Goal: Transaction & Acquisition: Purchase product/service

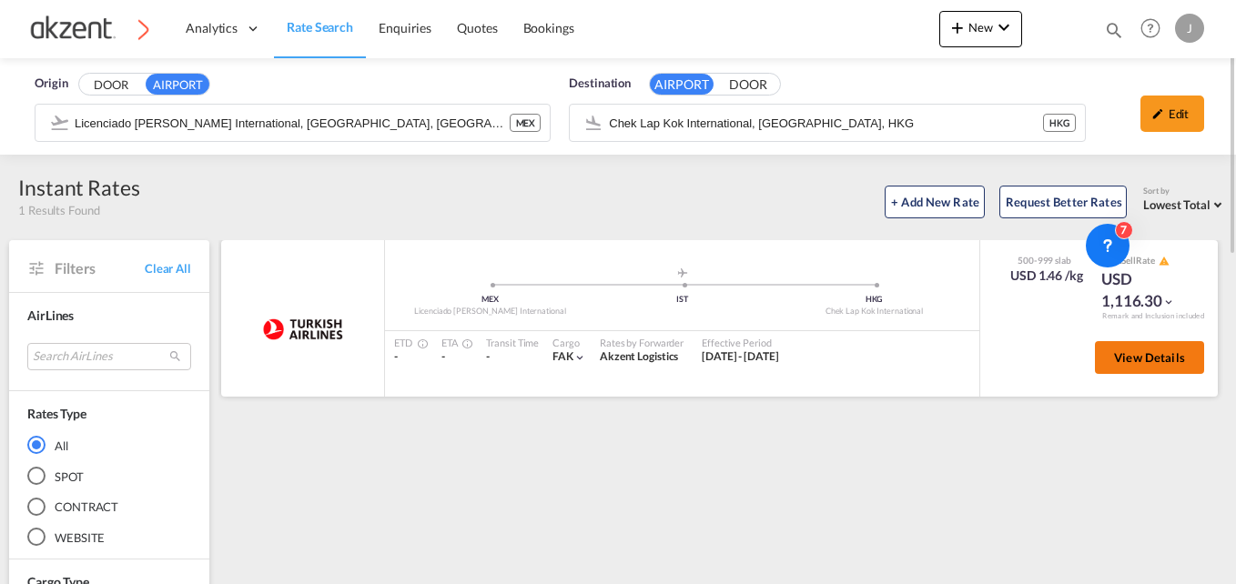
click at [1146, 366] on button "View Details" at bounding box center [1149, 357] width 109 height 33
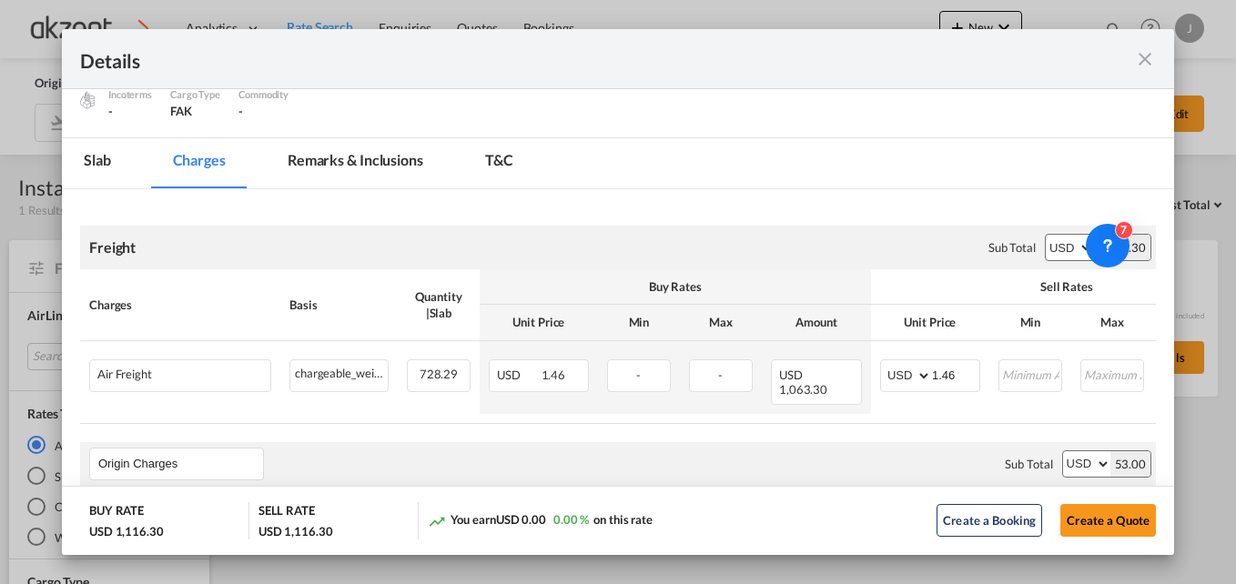
scroll to position [364, 0]
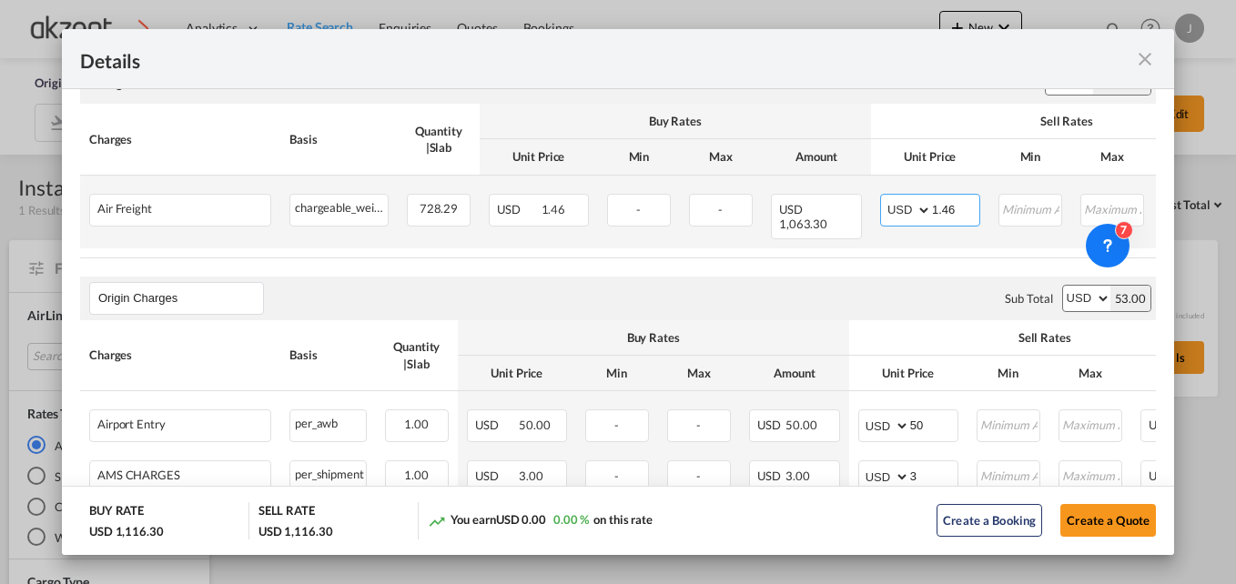
click at [959, 216] on input "1.46" at bounding box center [955, 208] width 47 height 27
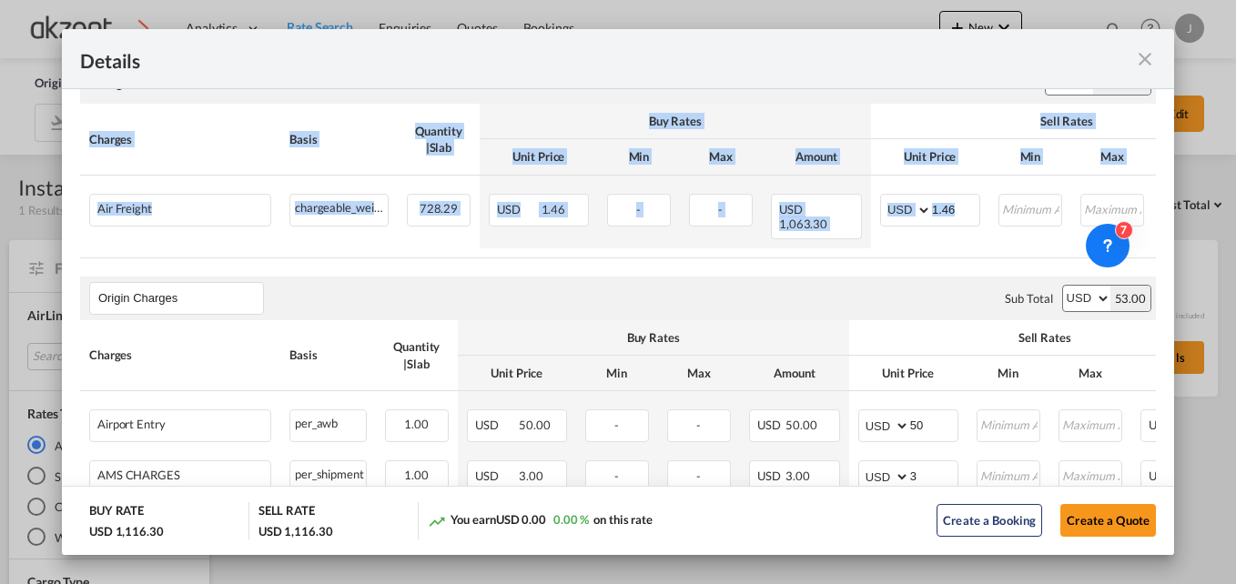
drag, startPoint x: 920, startPoint y: 243, endPoint x: 1037, endPoint y: 246, distance: 117.4
click at [1037, 246] on div "Charges Basis Quantity | Slab Buy Rates Sell Rates Comments Action Unit Price M…" at bounding box center [617, 181] width 1075 height 154
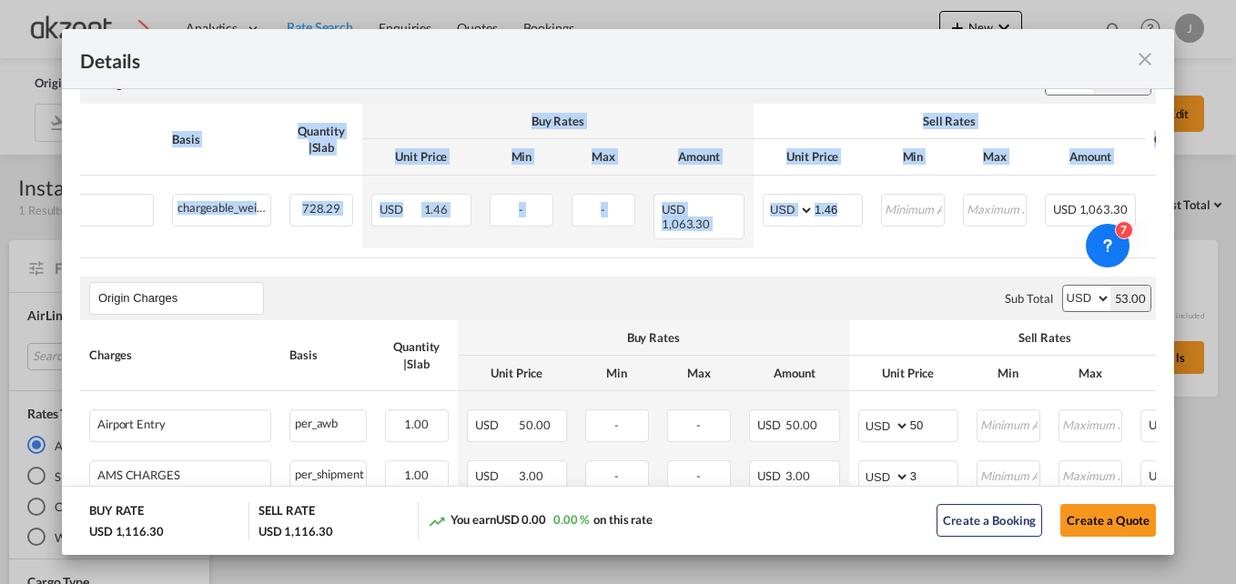
scroll to position [0, 254]
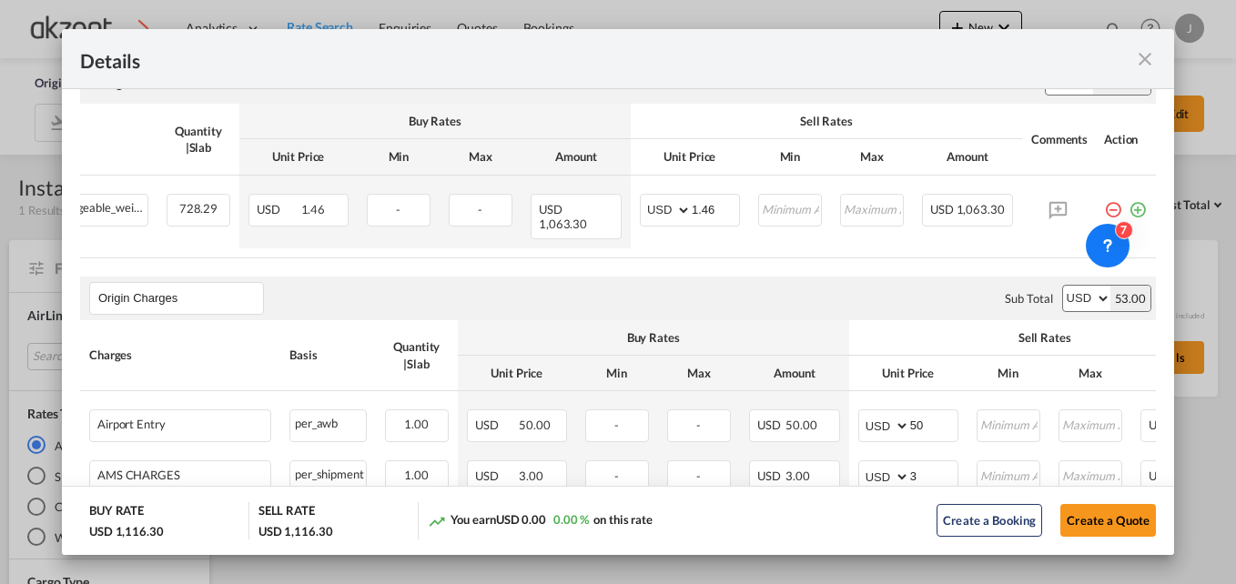
click at [760, 278] on div "Origin Charges Please enter leg name Leg Name Already Exists Sub Total AED AFN …" at bounding box center [617, 299] width 1075 height 44
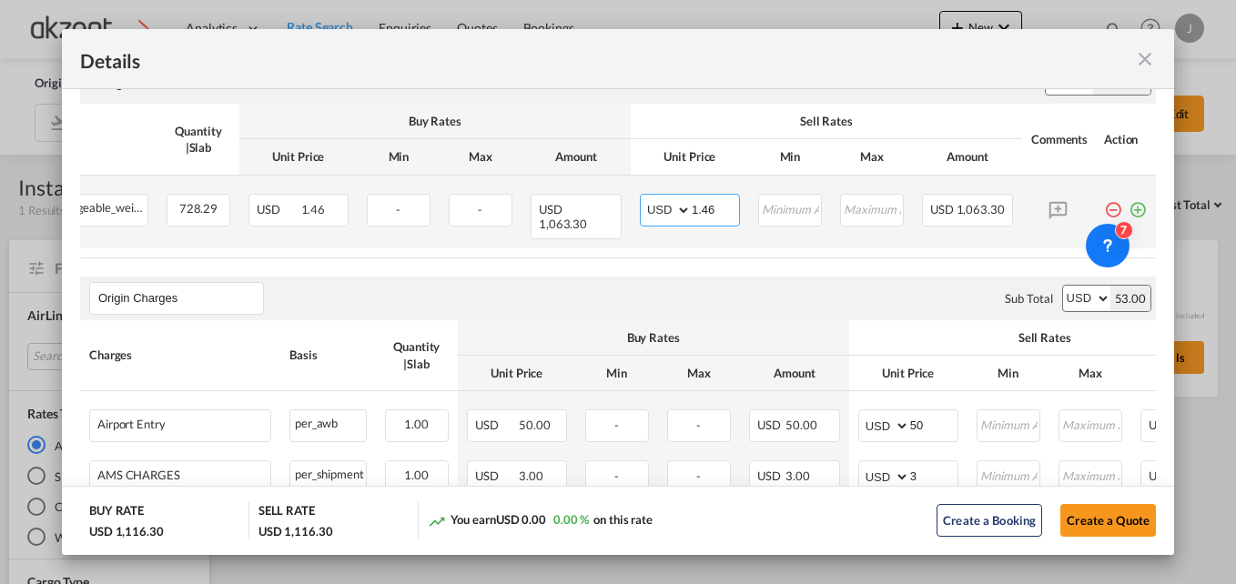
click at [708, 207] on input "1.46" at bounding box center [714, 208] width 47 height 27
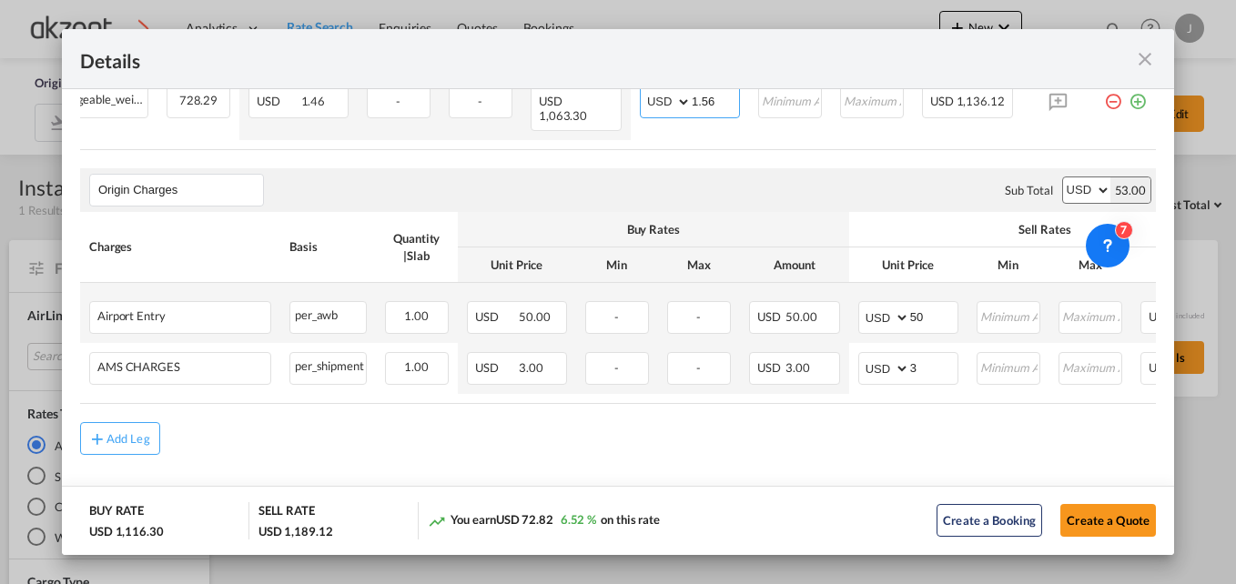
scroll to position [475, 0]
type input "1.56"
click at [946, 304] on input "50" at bounding box center [933, 312] width 47 height 27
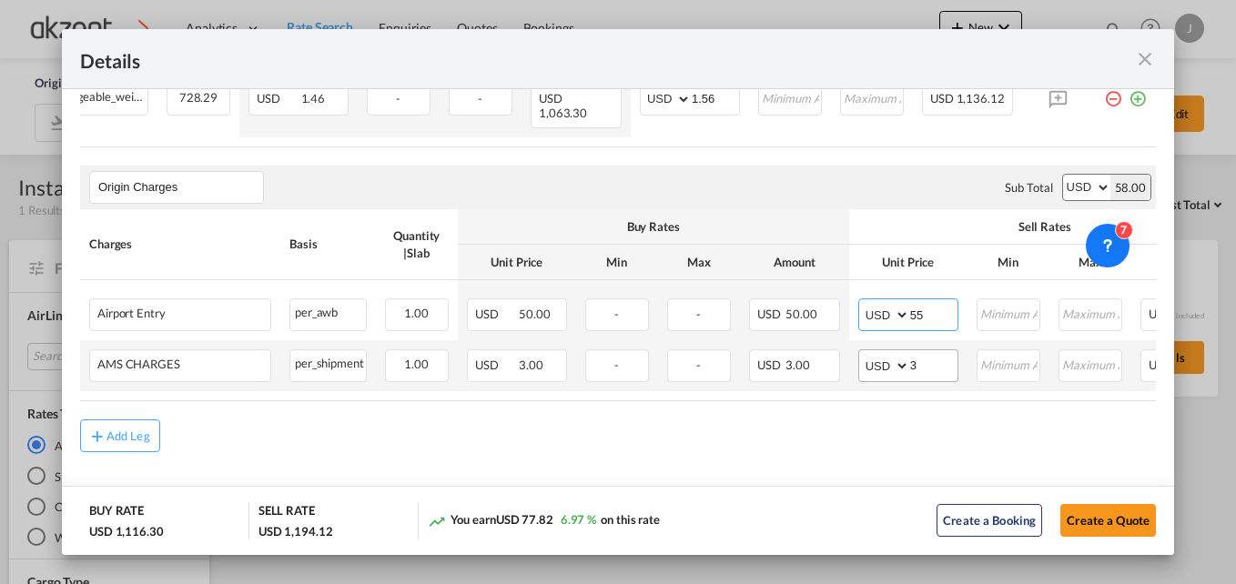
type input "55"
click at [926, 359] on input "3" at bounding box center [933, 363] width 47 height 27
type input "5"
click at [850, 466] on md-content "Freight Please enter leg name Leg Name Already Exists Sub Total AED AFN ALL AMD…" at bounding box center [618, 222] width 1112 height 618
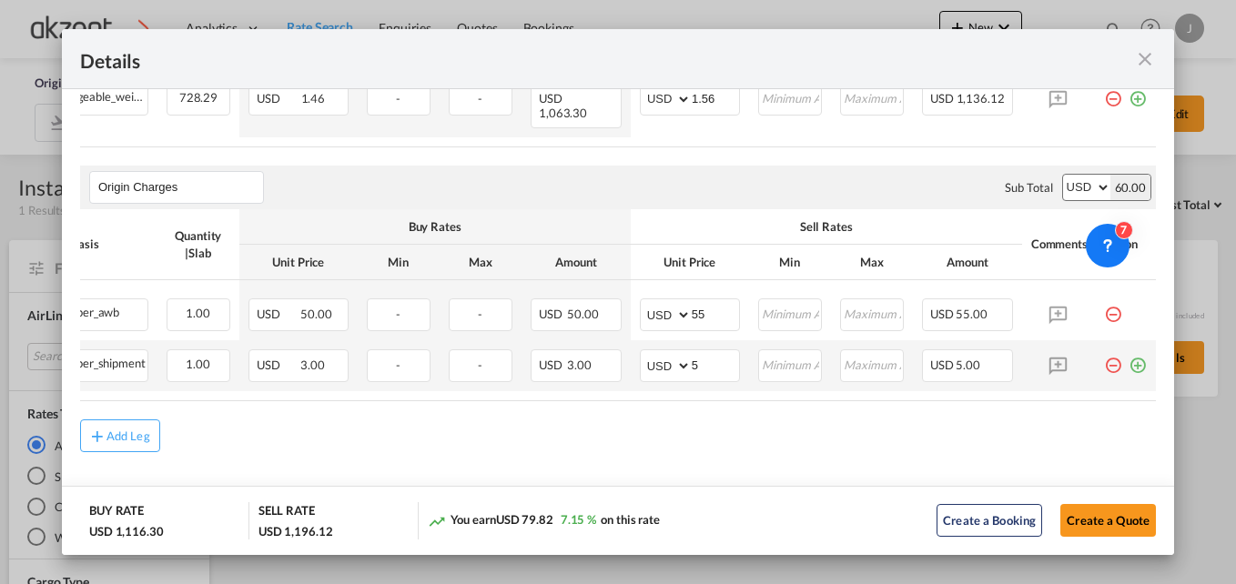
click at [1128, 359] on md-icon "icon-plus-circle-outline green-400-fg" at bounding box center [1137, 358] width 18 height 18
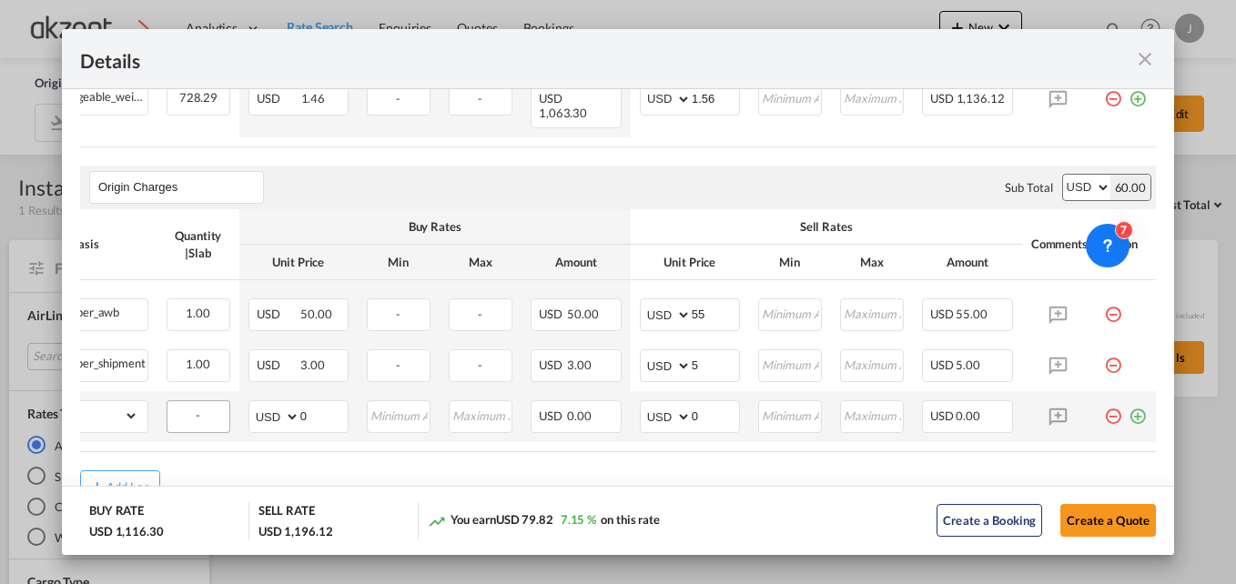
scroll to position [0, 0]
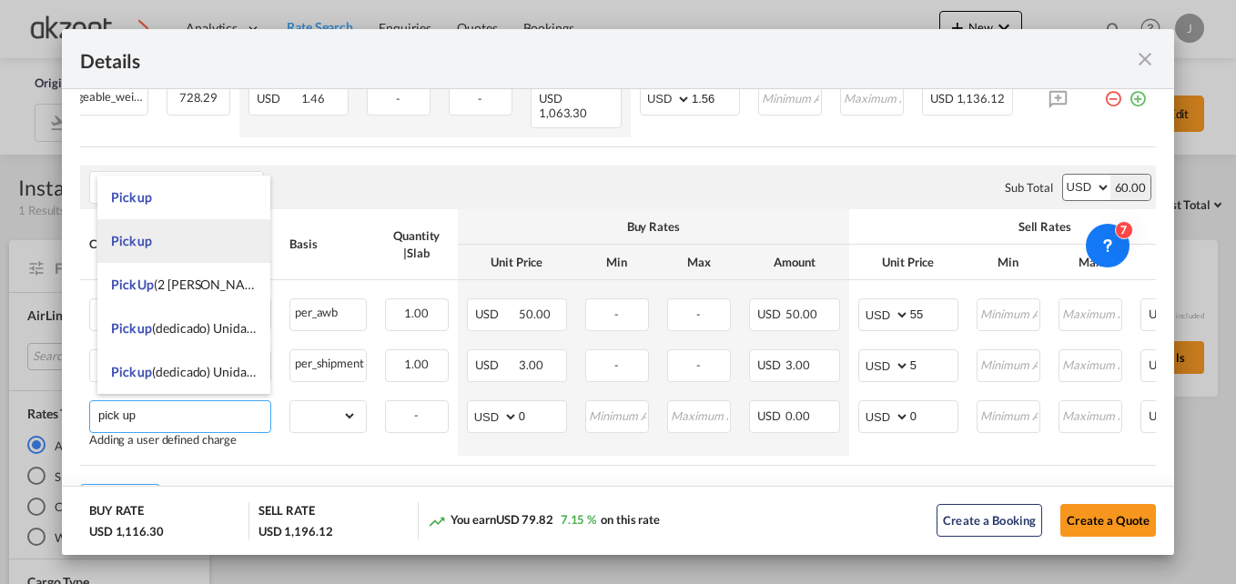
click at [181, 247] on li "Pick up" at bounding box center [183, 241] width 173 height 44
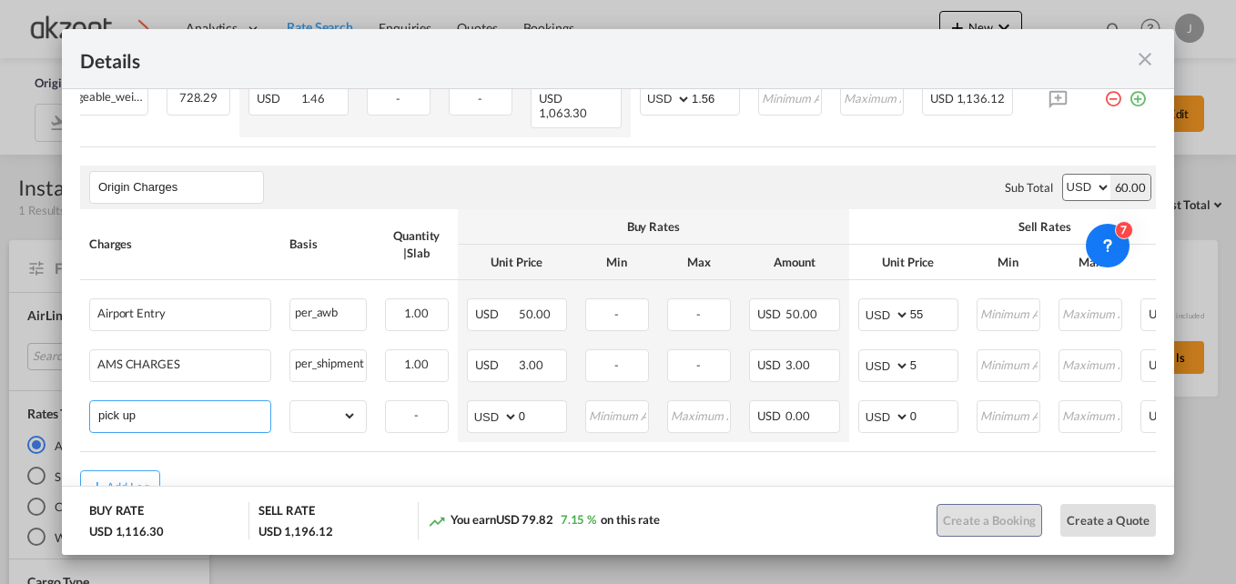
type input "Pick up"
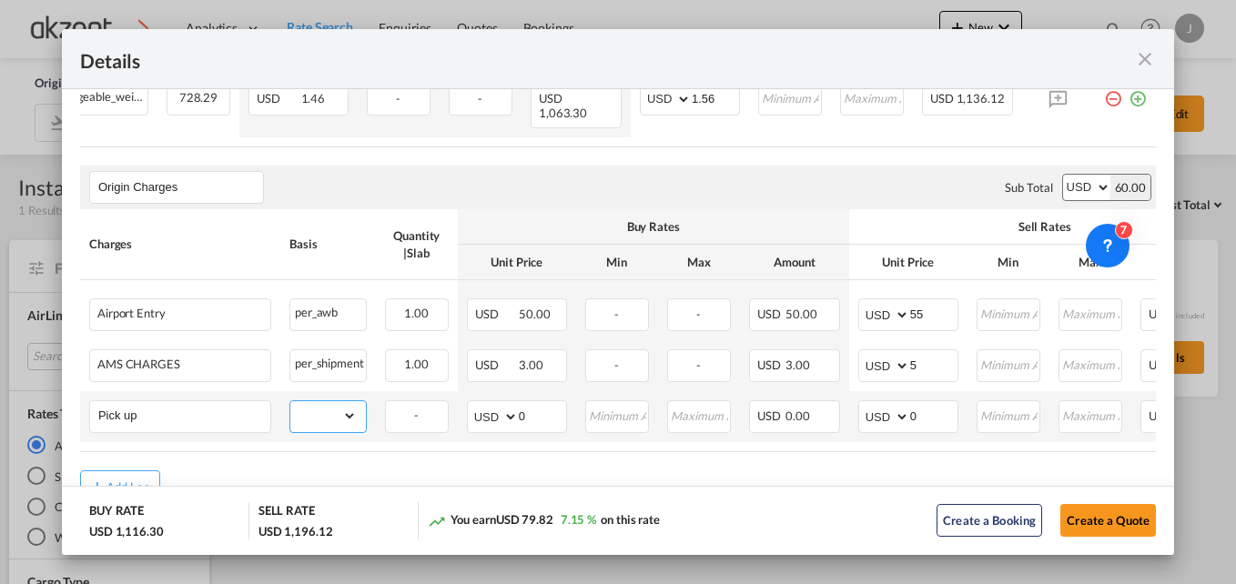
click at [347, 409] on select "gross_weight volumetric_weight per_shipment per_bl per_km per_hawb per_kg per_p…" at bounding box center [323, 415] width 66 height 29
select select "per_shipment"
click at [290, 401] on select "gross_weight volumetric_weight per_shipment per_bl per_km per_hawb per_kg per_p…" at bounding box center [323, 415] width 66 height 29
click at [485, 406] on select "AED AFN ALL AMD ANG AOA ARS AUD AWG AZN BAM BBD BDT BGN BHD BIF BMD BND BOB BRL…" at bounding box center [493, 416] width 47 height 25
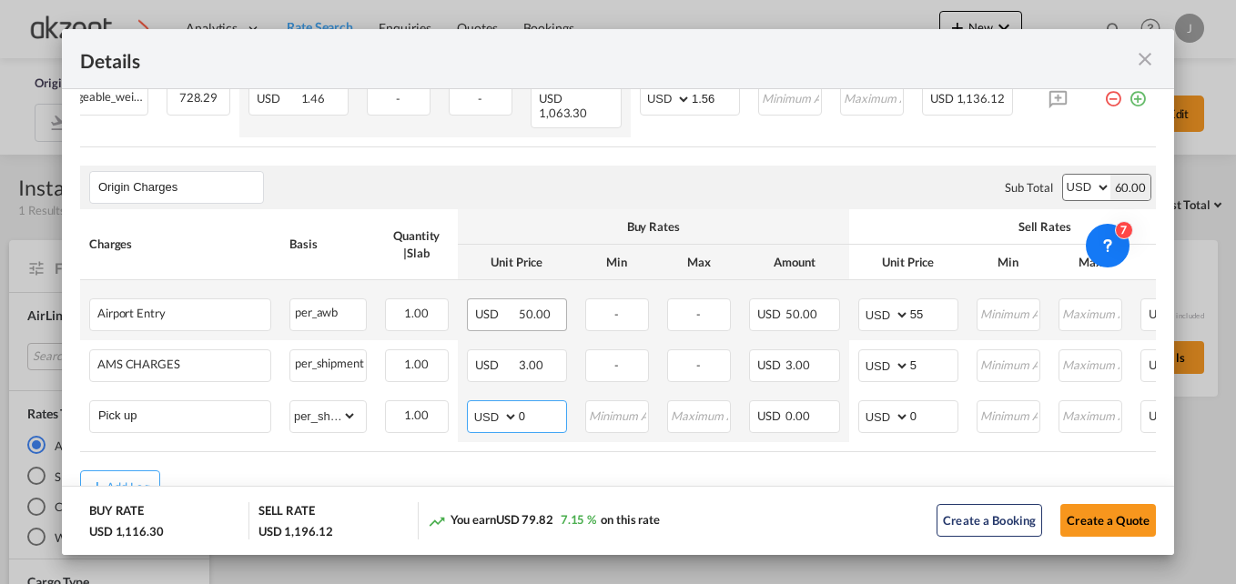
select select "string:MXN"
click at [470, 404] on select "AED AFN ALL AMD ANG AOA ARS AUD AWG AZN BAM BBD BDT BGN BHD BIF BMD BND BOB BRL…" at bounding box center [493, 416] width 47 height 25
click at [544, 408] on input "0" at bounding box center [542, 414] width 47 height 27
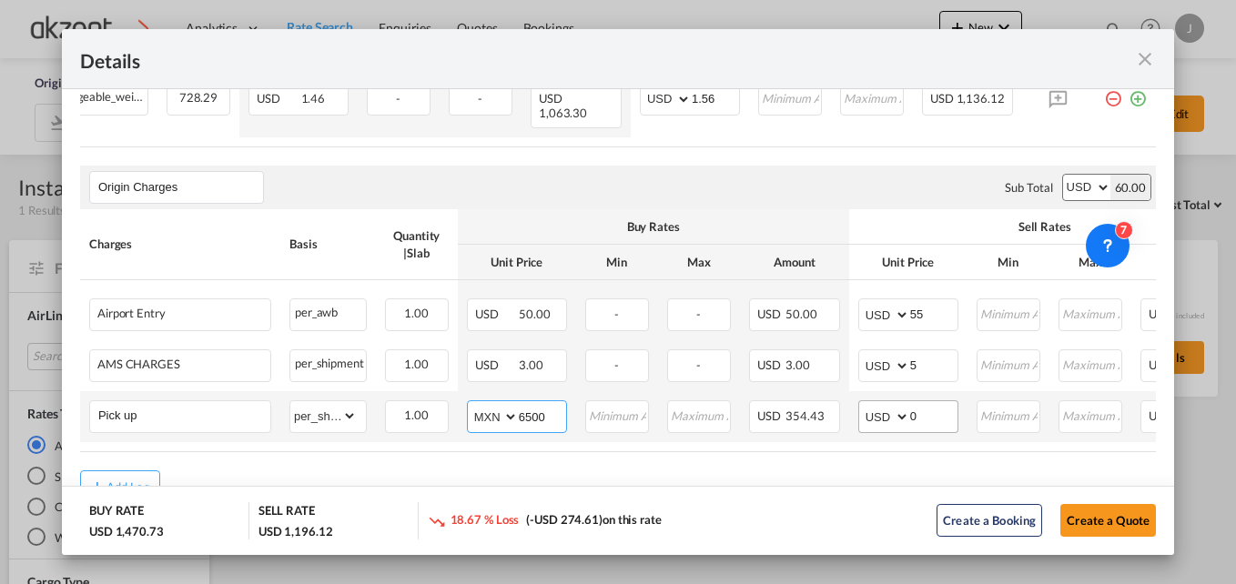
type input "6500"
click at [923, 414] on input "0" at bounding box center [933, 414] width 47 height 27
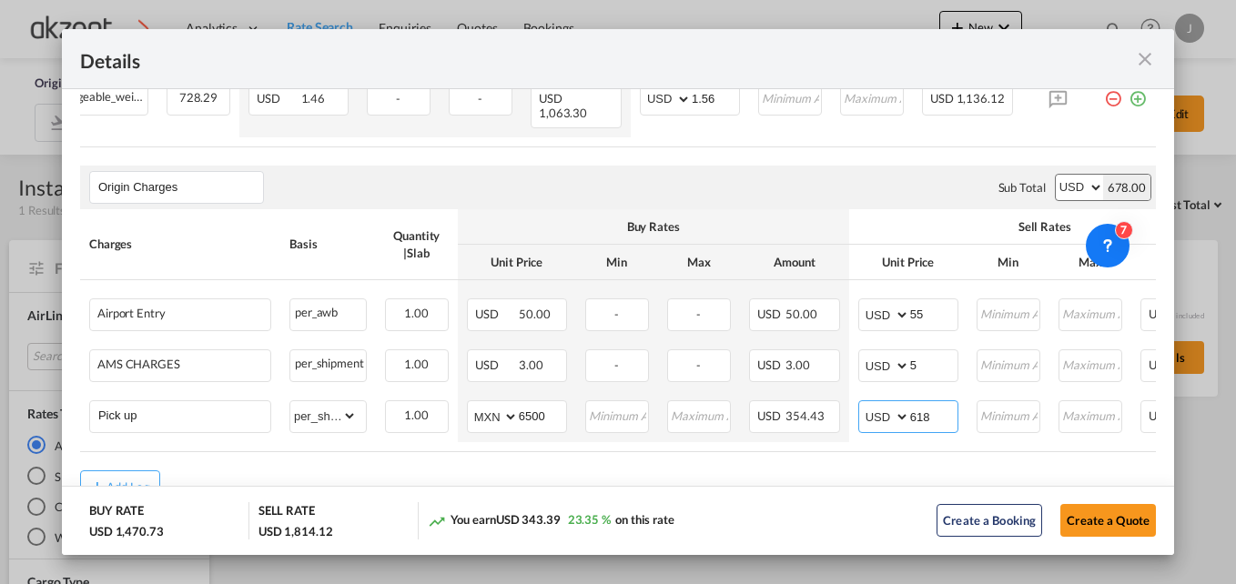
type input "618"
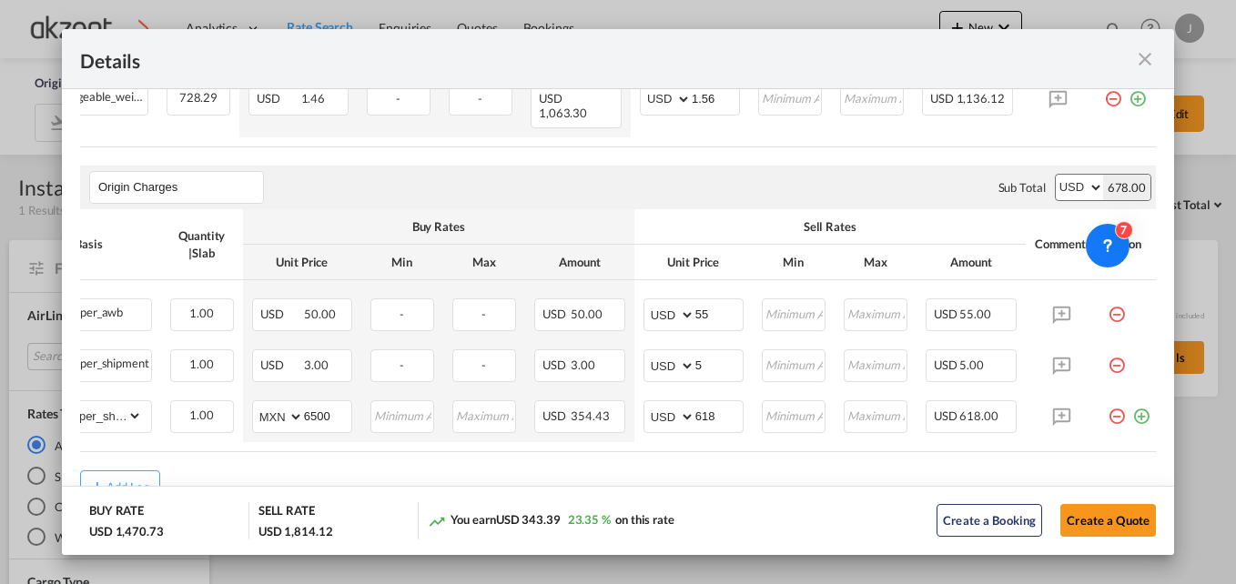
scroll to position [0, 232]
drag, startPoint x: 1121, startPoint y: 409, endPoint x: 890, endPoint y: 413, distance: 231.1
click at [1128, 409] on md-icon "icon-plus-circle-outline green-400-fg" at bounding box center [1137, 409] width 18 height 18
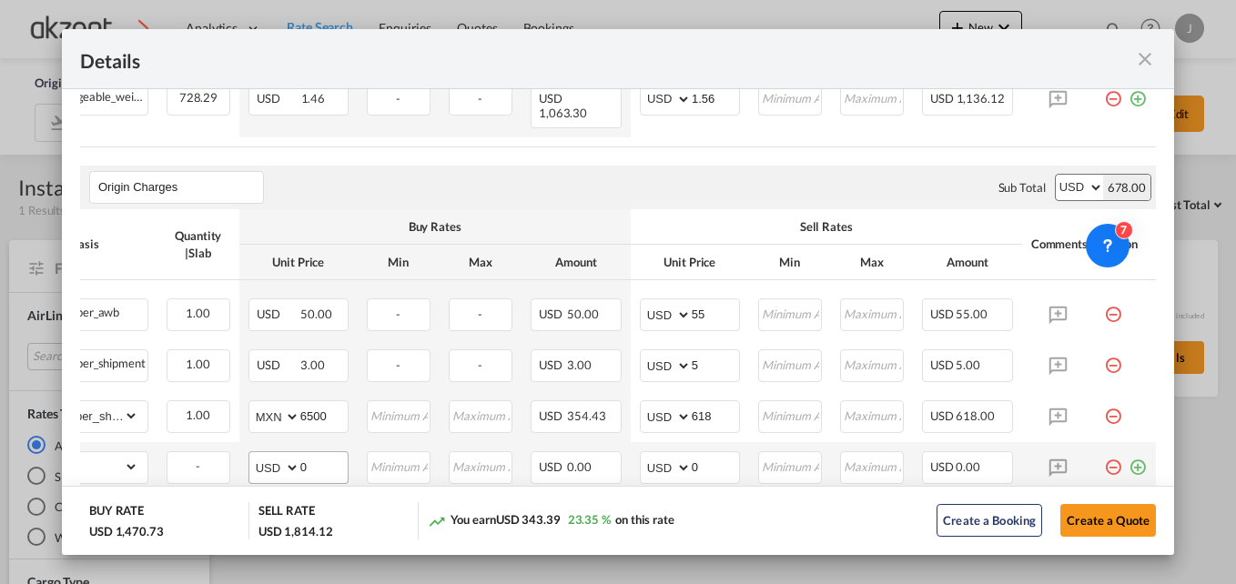
scroll to position [0, 0]
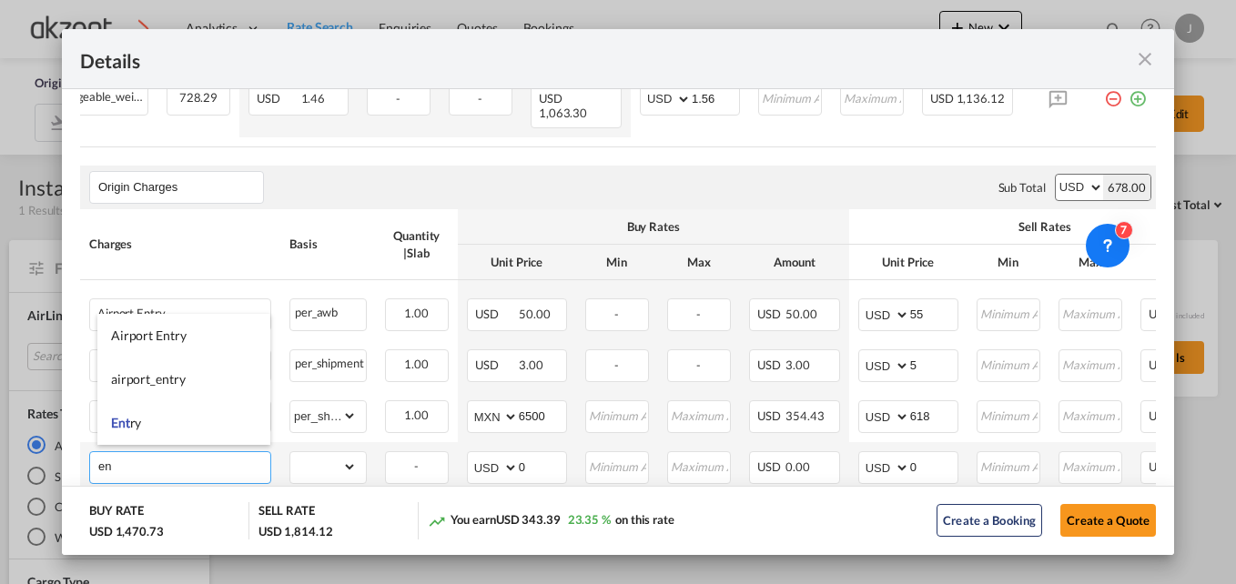
type input "e"
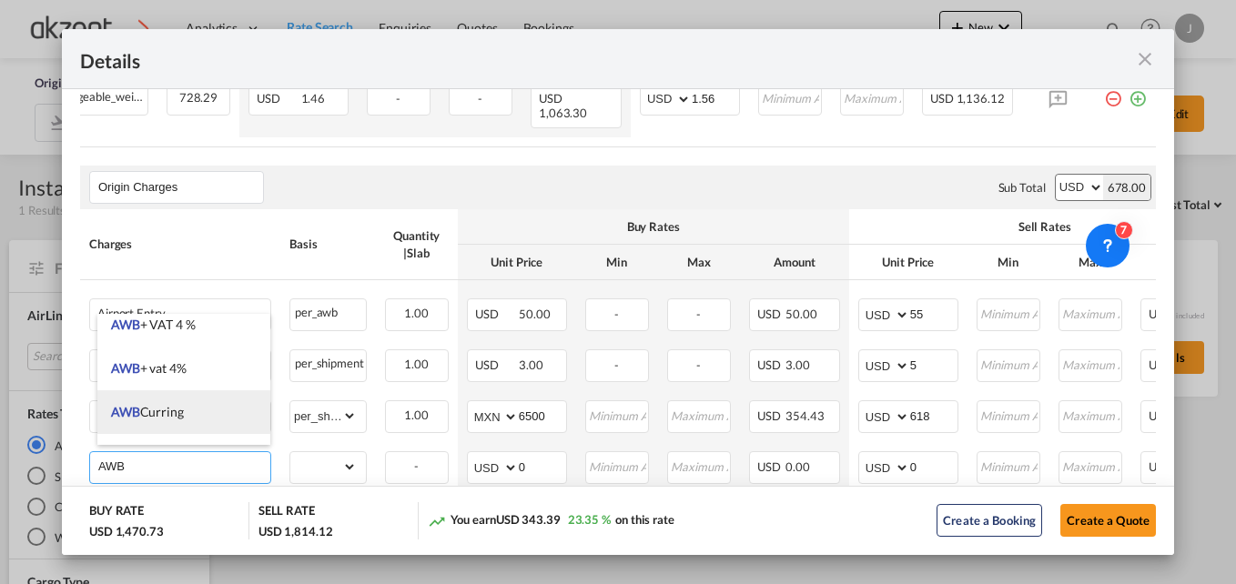
scroll to position [364, 0]
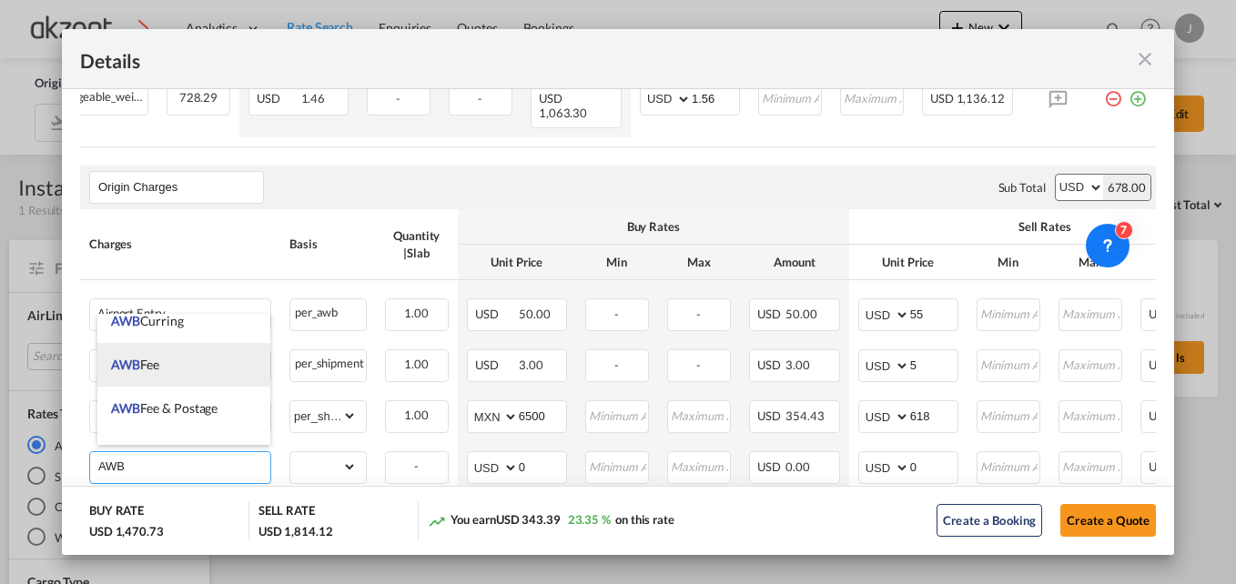
click at [183, 373] on li "AWB Fee" at bounding box center [183, 365] width 173 height 44
type input "AWB Fee"
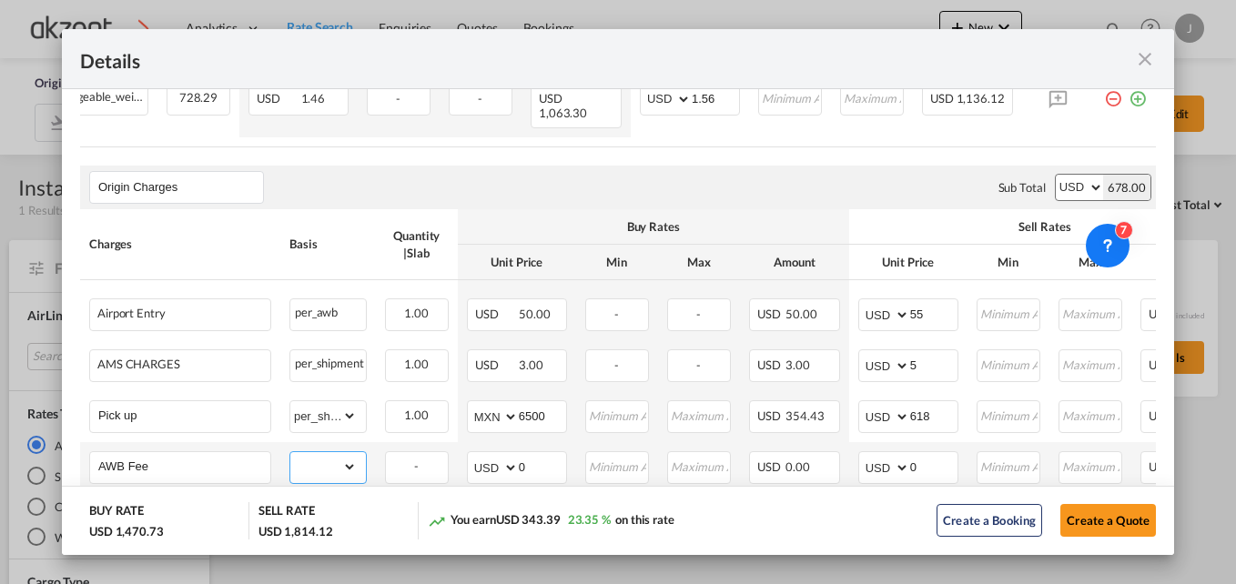
click at [353, 458] on select "gross_weight volumetric_weight per_shipment per_bl per_km per_hawb per_kg per_p…" at bounding box center [323, 466] width 66 height 29
select select "per_shipment"
click at [290, 452] on select "gross_weight volumetric_weight per_shipment per_bl per_km per_hawb per_kg per_p…" at bounding box center [323, 466] width 66 height 29
click at [925, 458] on input "0" at bounding box center [933, 465] width 47 height 27
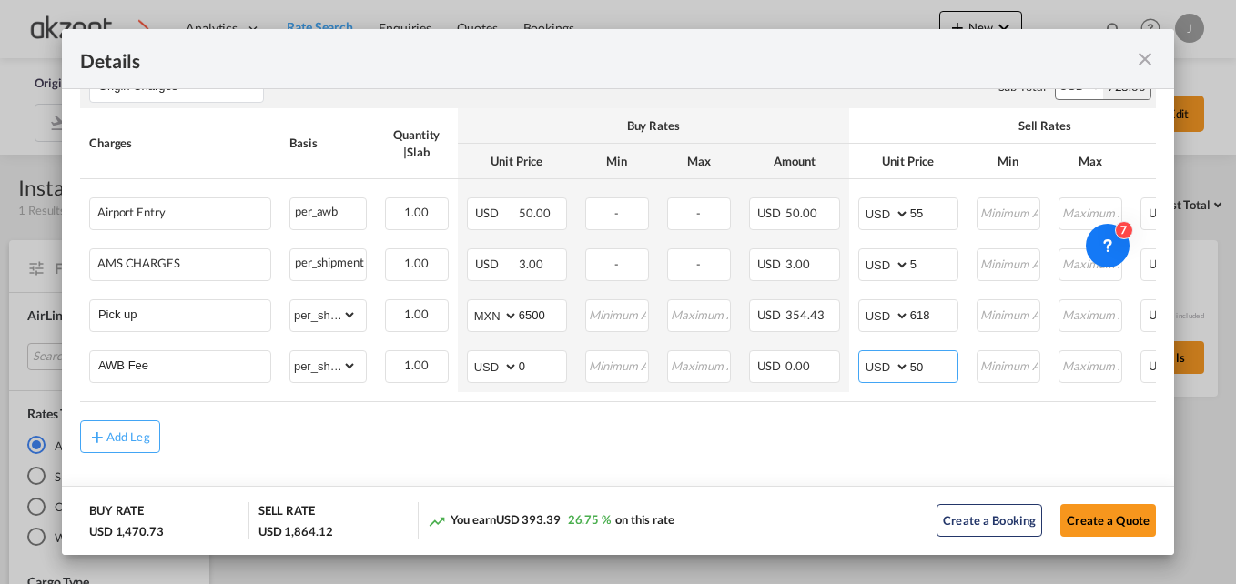
scroll to position [577, 0]
type input "50"
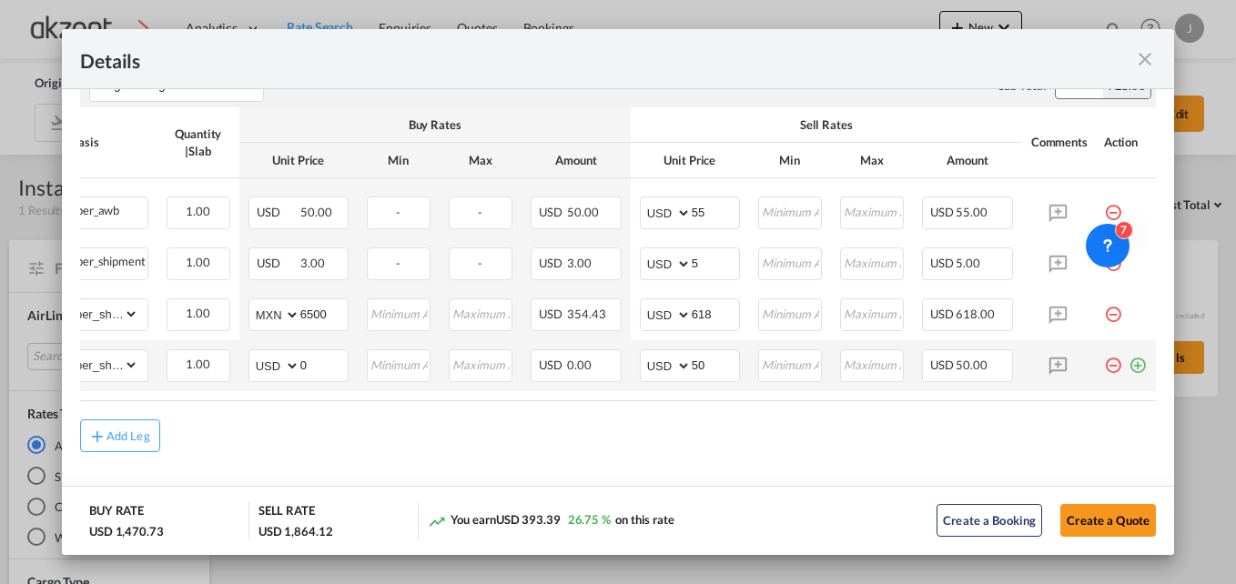
click at [1128, 356] on md-icon "icon-plus-circle-outline green-400-fg" at bounding box center [1137, 358] width 18 height 18
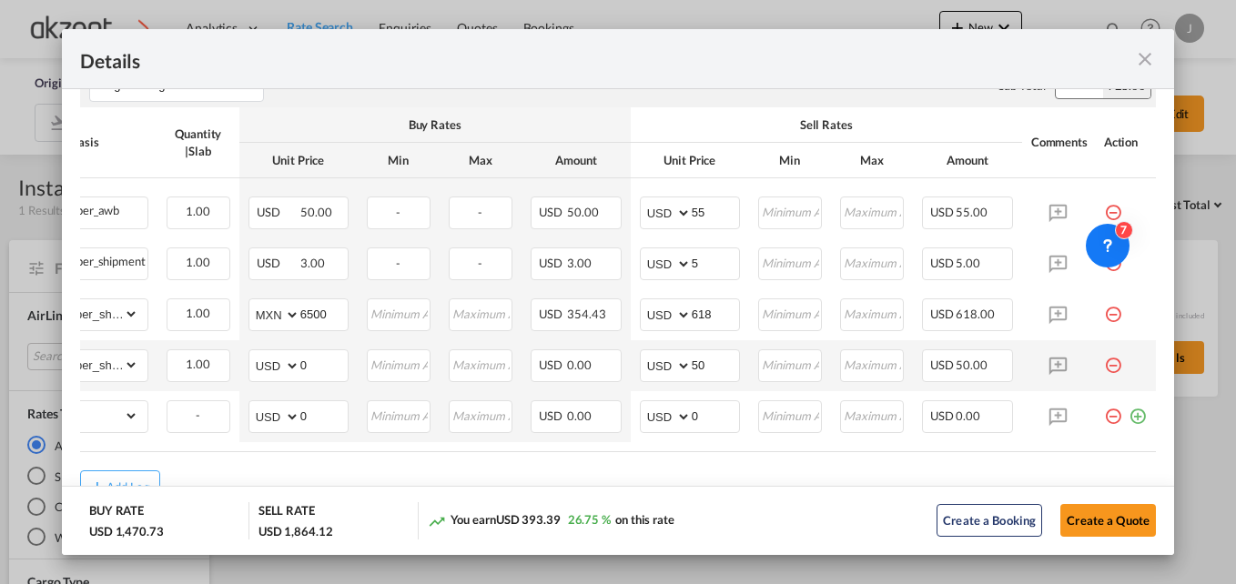
scroll to position [0, 0]
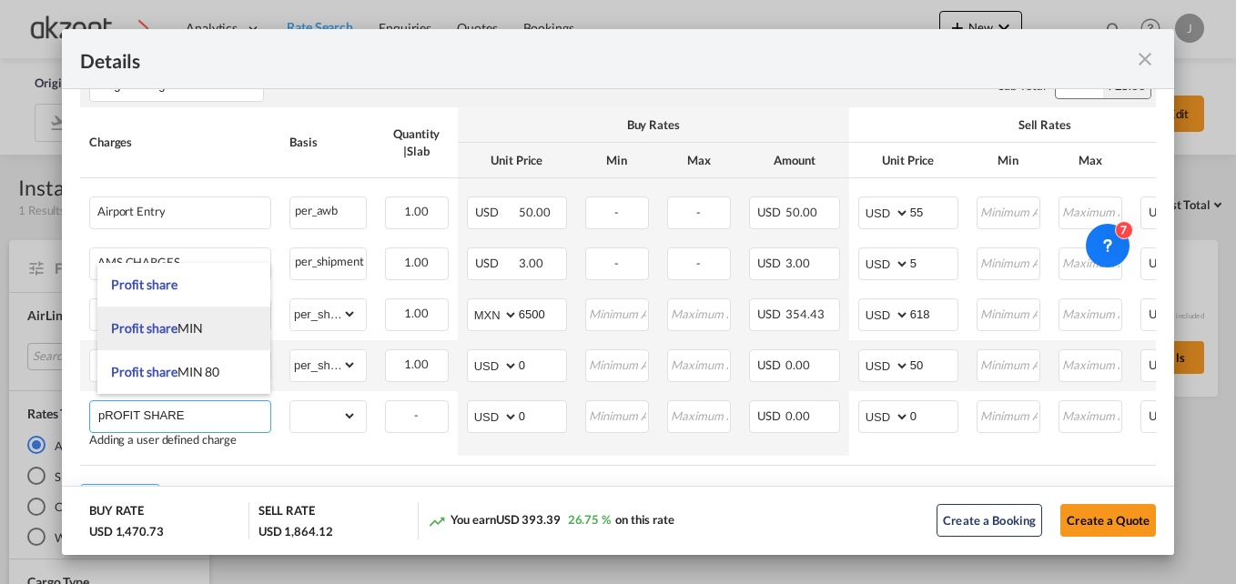
click at [184, 318] on li "Profit share MIN" at bounding box center [183, 329] width 173 height 44
type input "Profit share MIN"
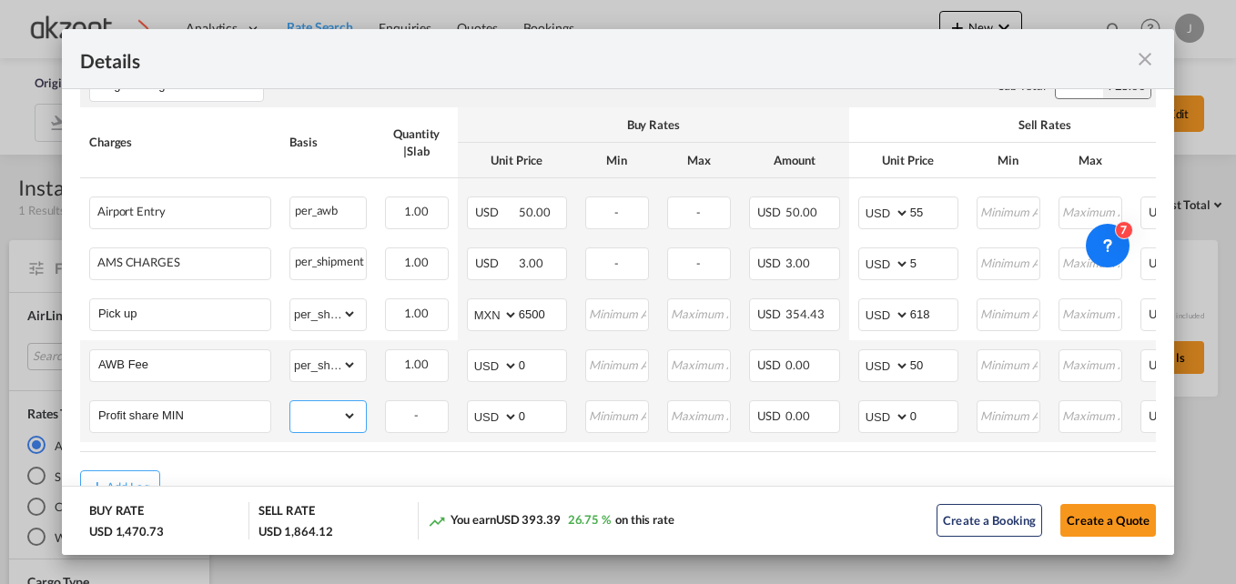
click at [347, 405] on select "gross_weight volumetric_weight per_shipment per_bl per_km per_hawb per_kg per_p…" at bounding box center [323, 415] width 66 height 29
select select "per_shipment"
click at [290, 401] on select "gross_weight volumetric_weight per_shipment per_bl per_km per_hawb per_kg per_p…" at bounding box center [323, 415] width 66 height 29
click at [931, 410] on input "0" at bounding box center [933, 414] width 47 height 27
type input "6"
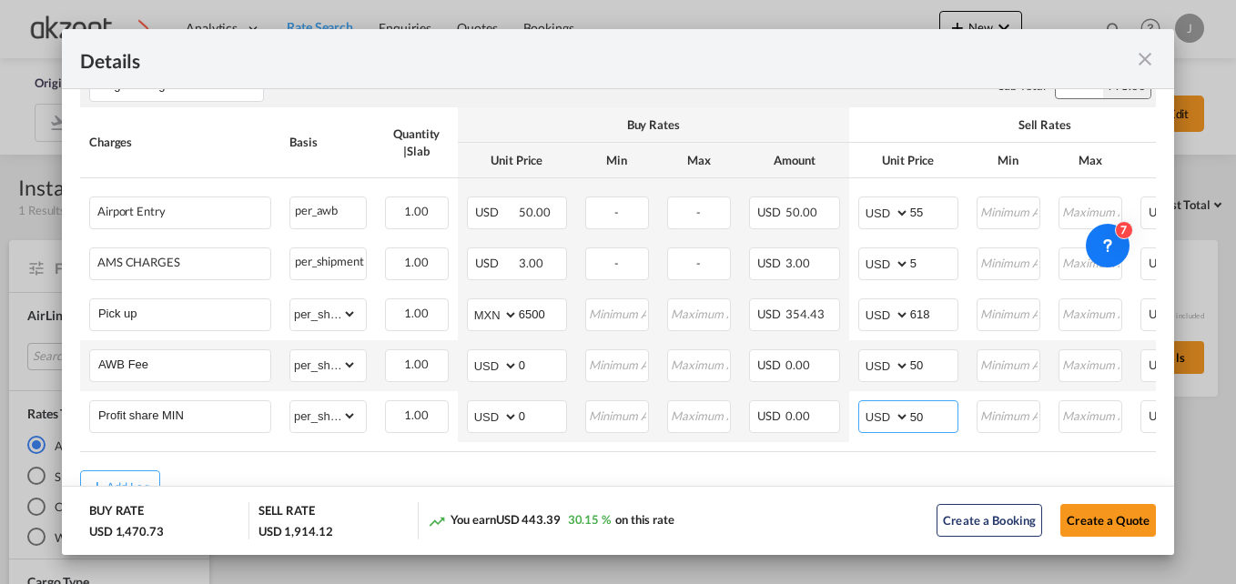
type input "50"
click at [875, 465] on air-lcl-rate-modification "Freight Please enter leg name Leg Name Already Exists Sub Total AED AFN ALL AMD…" at bounding box center [617, 166] width 1075 height 674
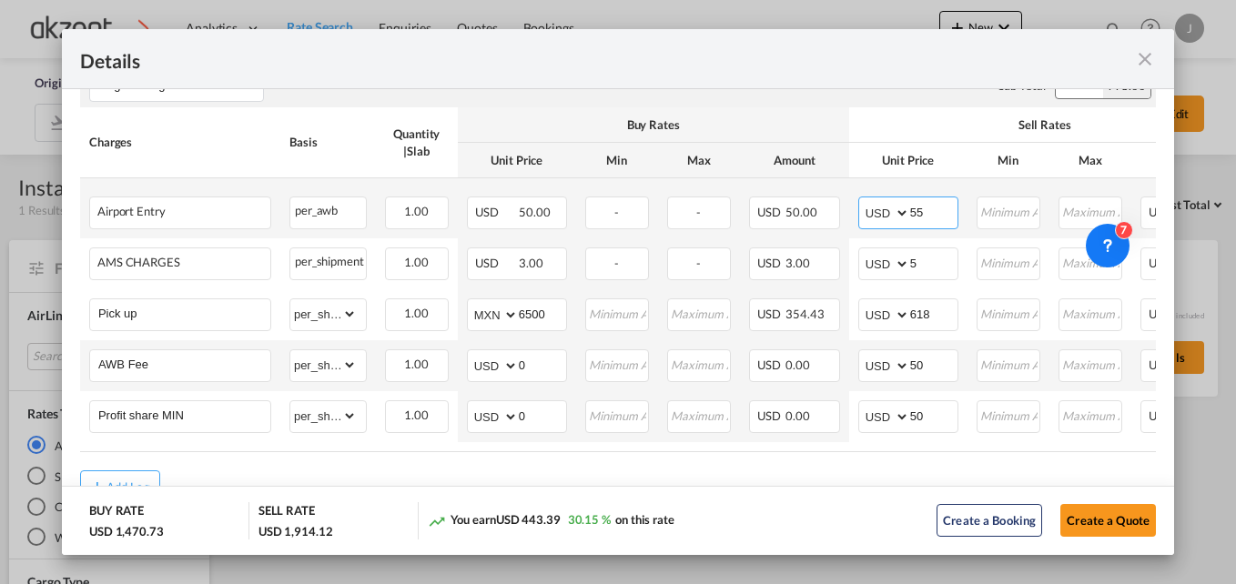
click at [934, 207] on input "55" at bounding box center [933, 210] width 47 height 27
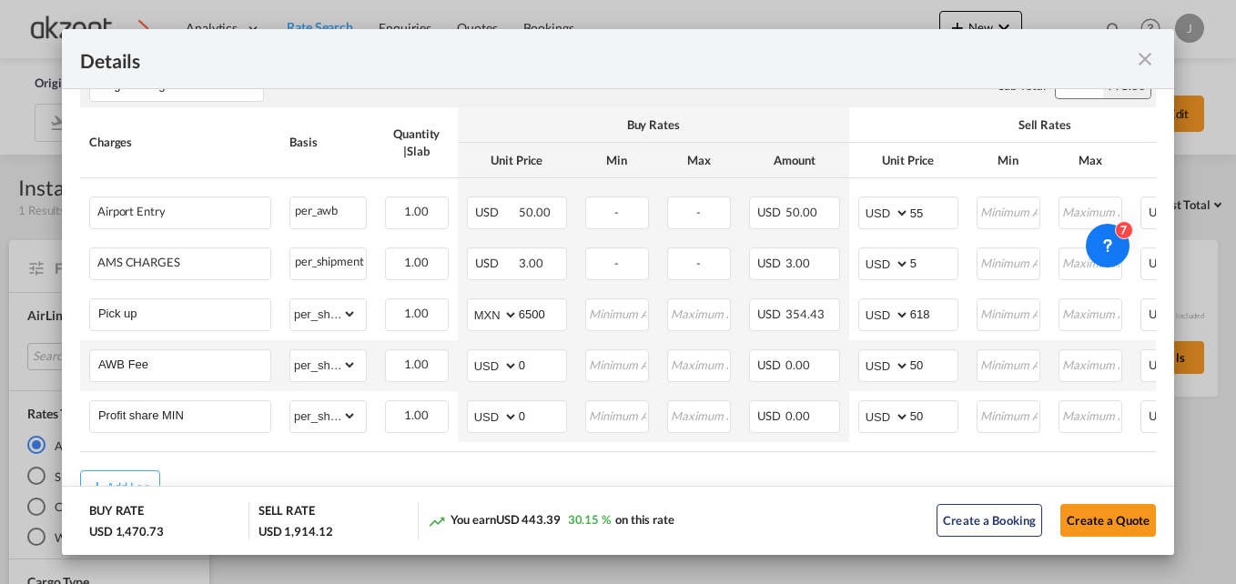
click at [748, 505] on div "You earn USD 443.39 30.15 % on this rate" at bounding box center [610, 520] width 364 height 37
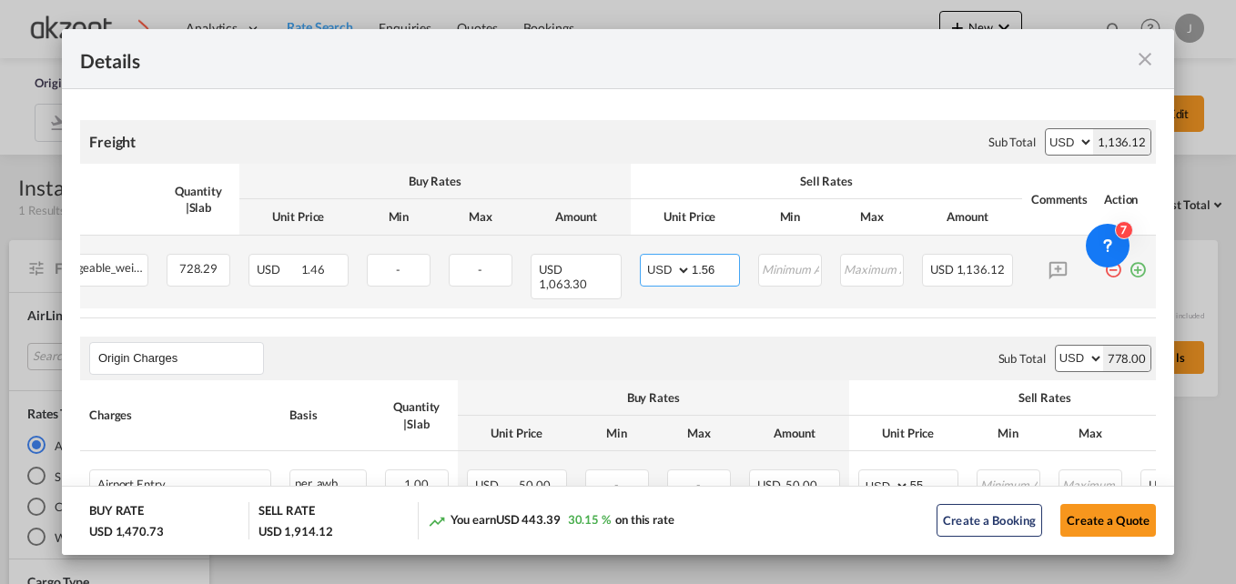
click at [703, 267] on input "1.56" at bounding box center [714, 268] width 47 height 27
type input "1.51"
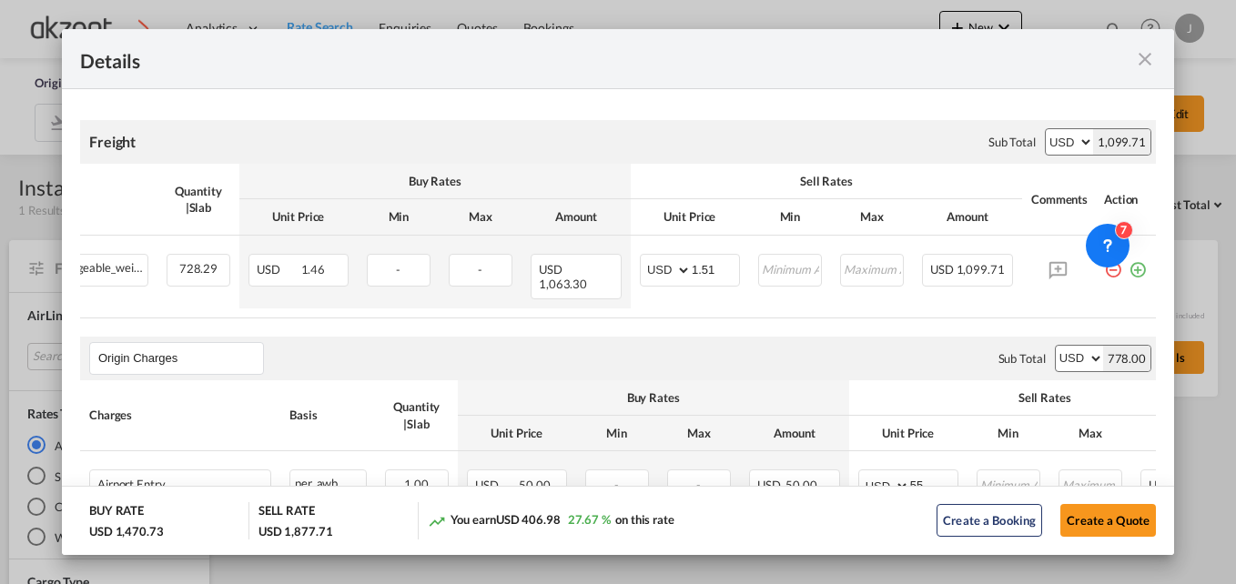
click at [667, 327] on air-lcl-rate-modification "Freight Please enter leg name Leg Name Already Exists Sub Total AED AFN ALL AMD…" at bounding box center [617, 439] width 1075 height 674
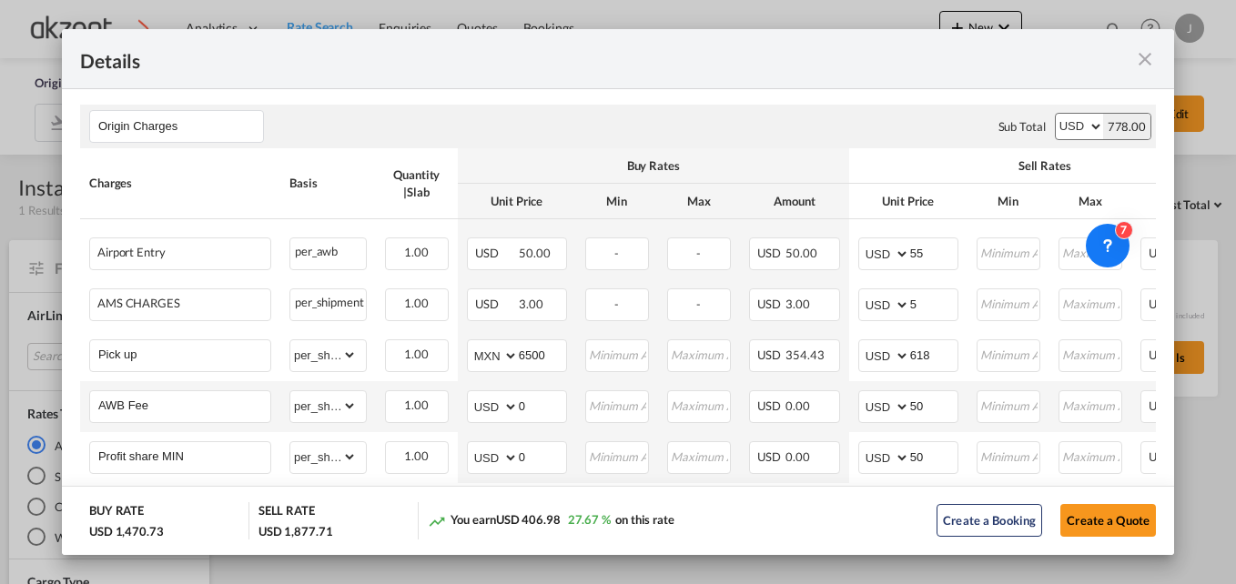
scroll to position [577, 0]
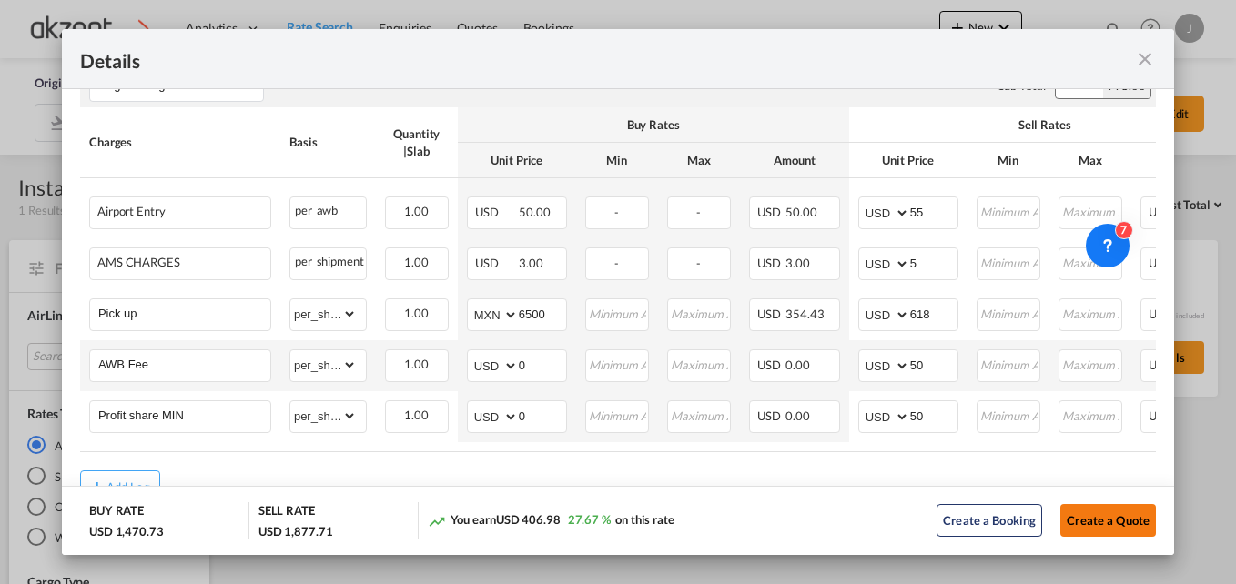
click at [1084, 507] on button "Create a Quote" at bounding box center [1108, 520] width 96 height 33
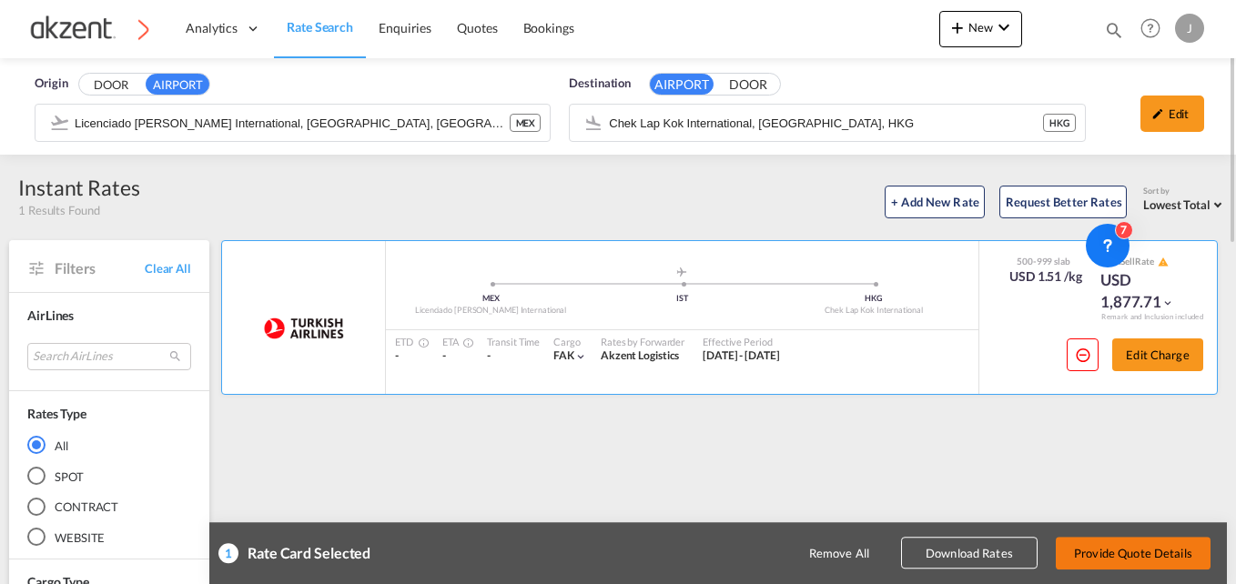
click at [1087, 553] on button "Provide Quote Details" at bounding box center [1132, 553] width 155 height 33
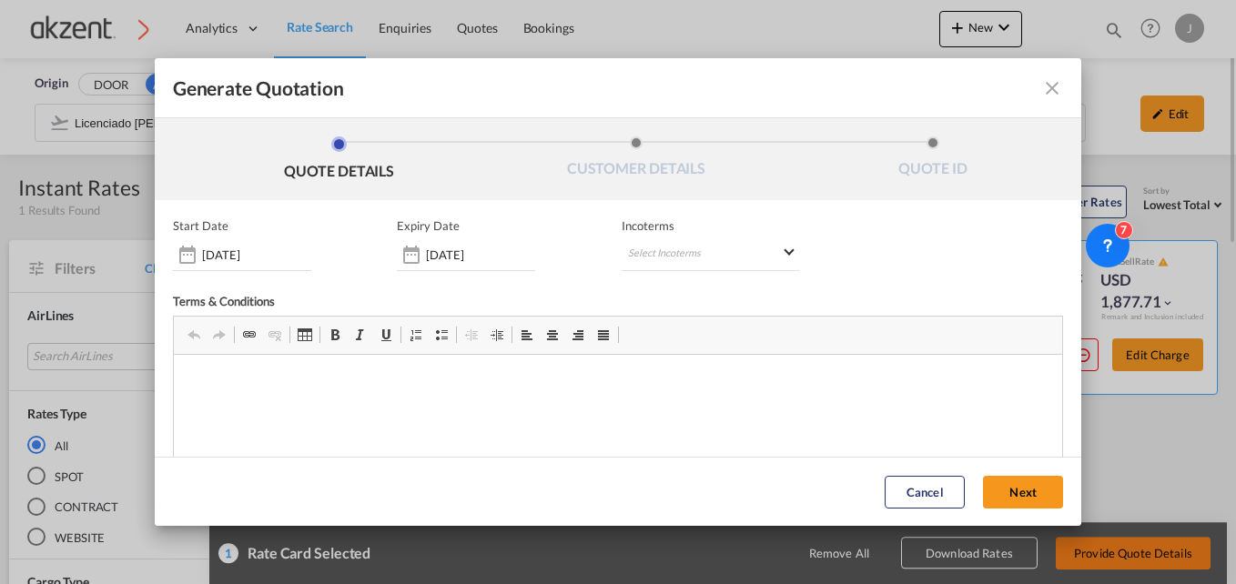
scroll to position [0, 0]
click at [660, 248] on md-select "Select Incoterms CPT - import Carrier Paid to CPT - export Carrier Paid to DPU …" at bounding box center [710, 254] width 178 height 33
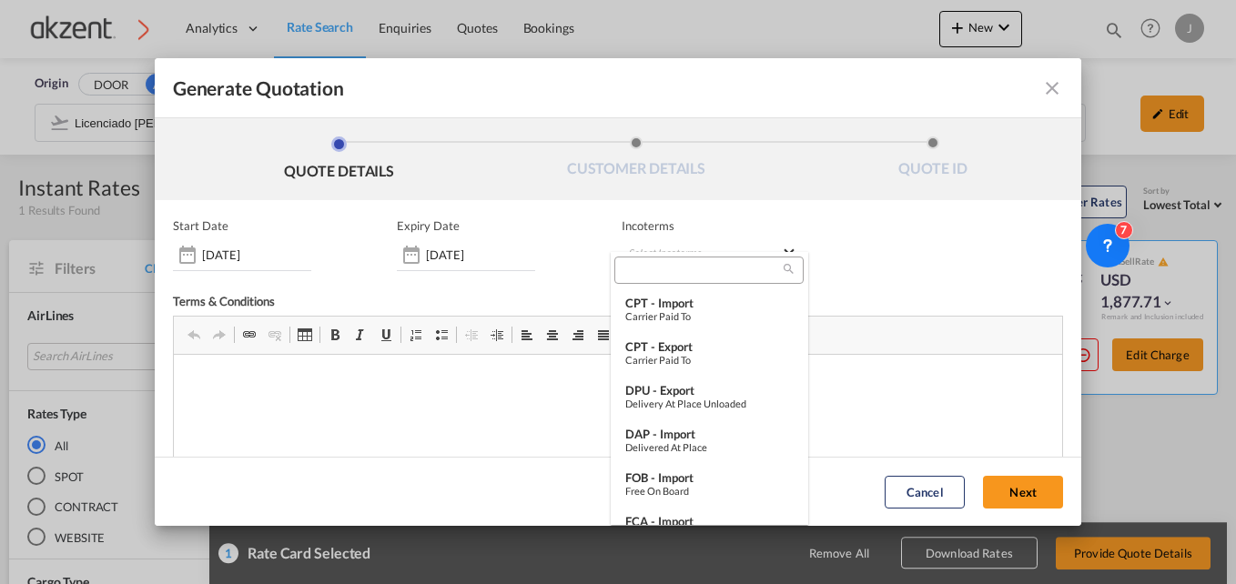
click at [676, 275] on input "search" at bounding box center [702, 270] width 164 height 16
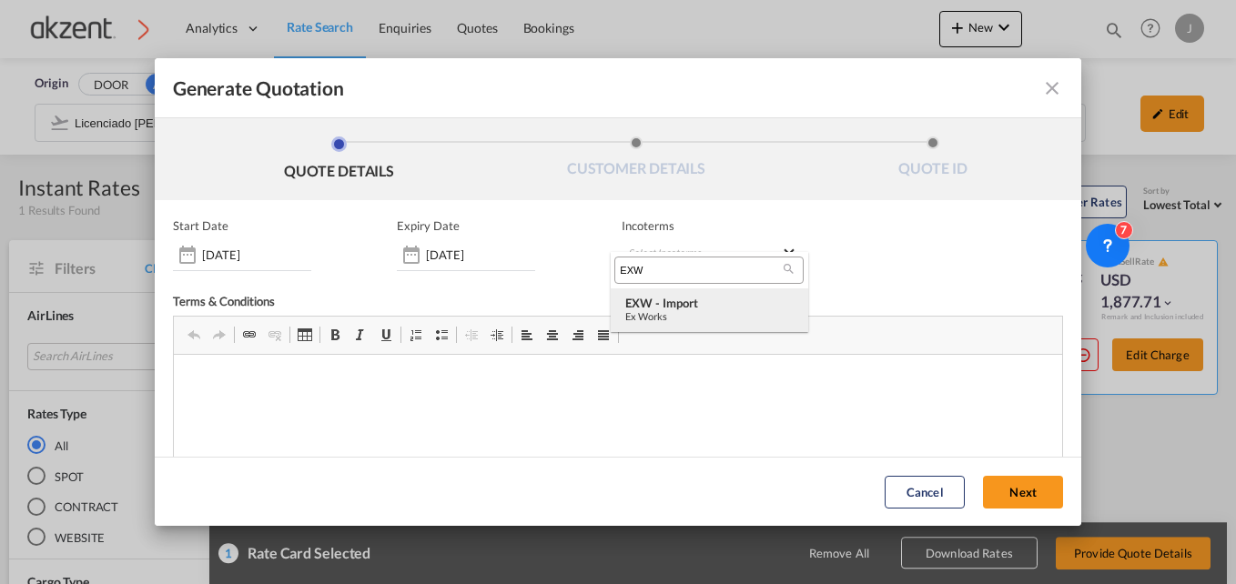
type input "EXW"
click at [681, 313] on div "Ex Works" at bounding box center [709, 316] width 168 height 12
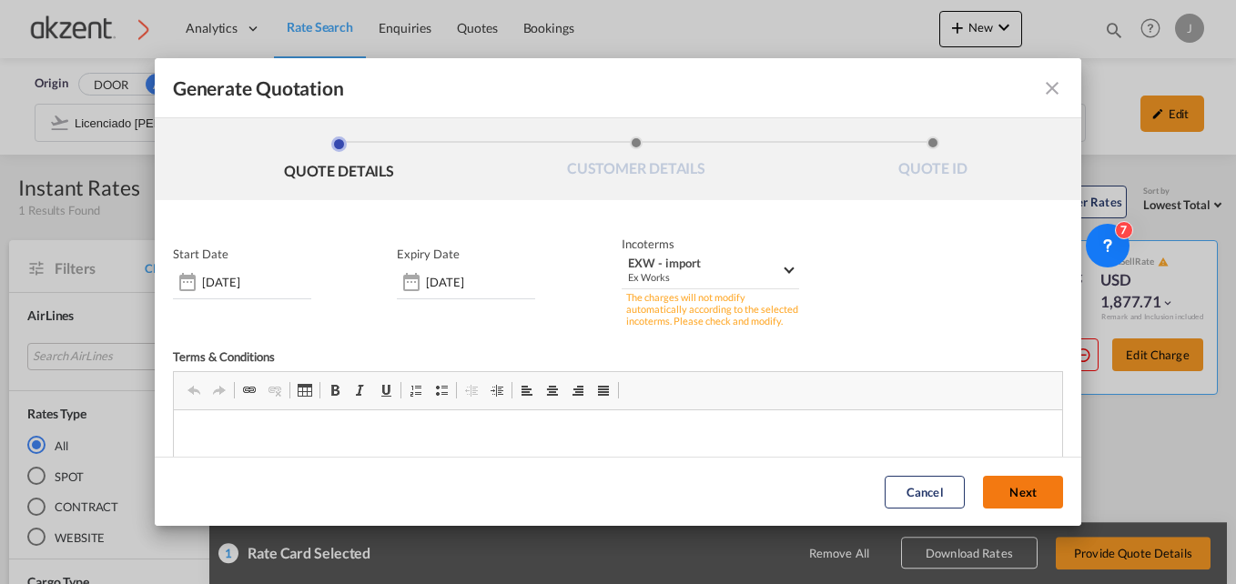
click at [995, 485] on button "Next" at bounding box center [1023, 492] width 80 height 33
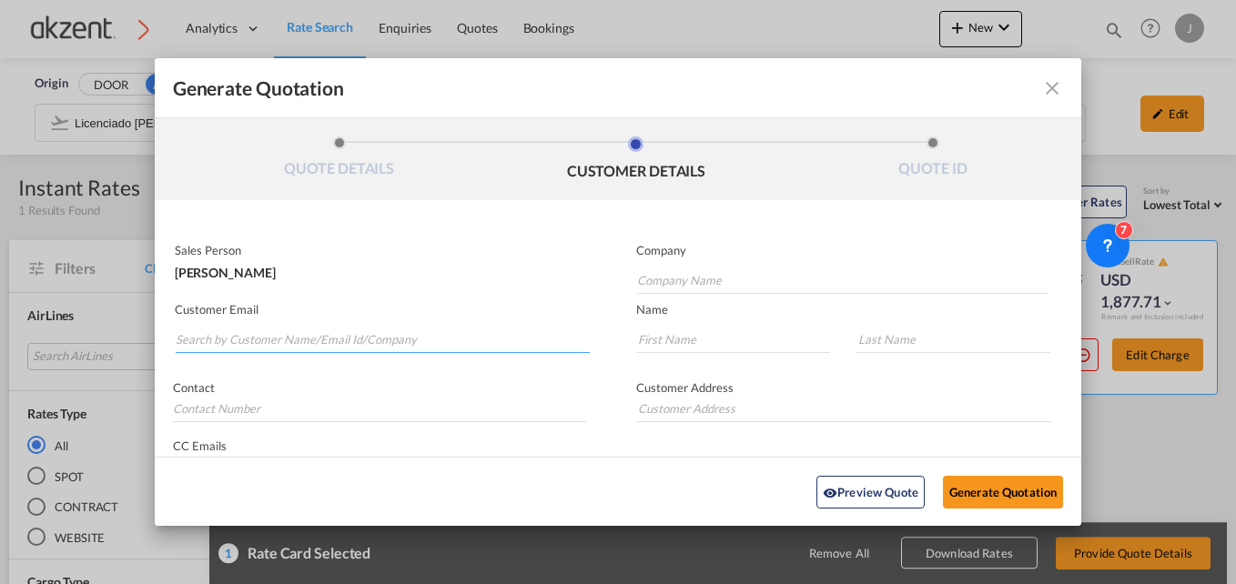
click at [305, 328] on input "Search by Customer Name/Email Id/Company" at bounding box center [383, 339] width 414 height 27
paste input "[PERSON_NAME] <[PERSON_NAME][EMAIL_ADDRESS][DOMAIN_NAME]>"
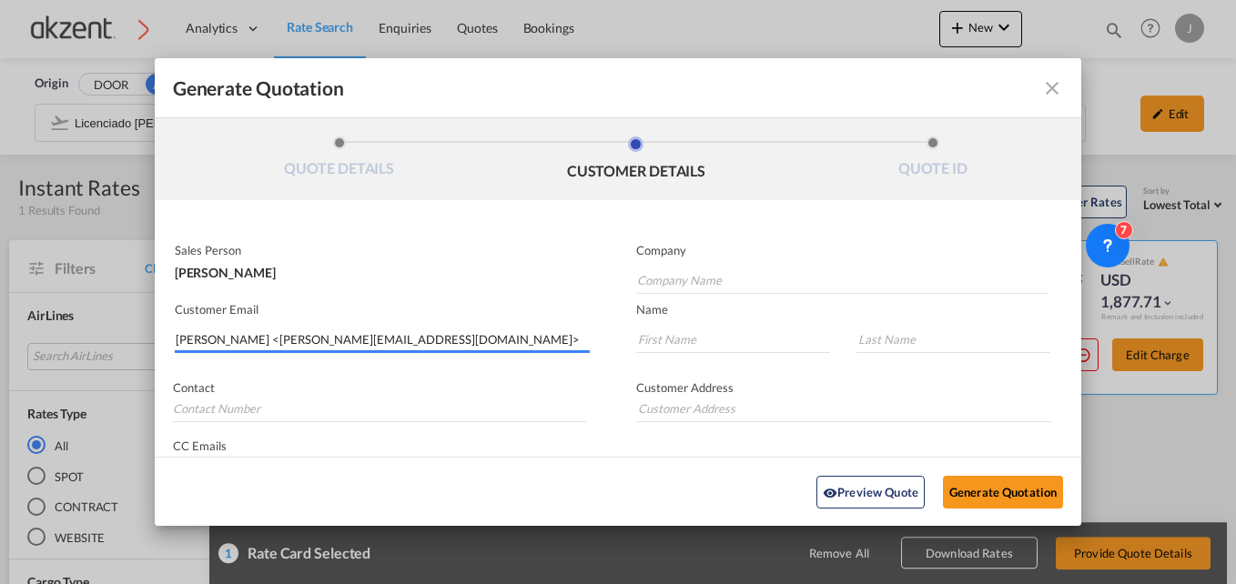
drag, startPoint x: 208, startPoint y: 341, endPoint x: 161, endPoint y: 338, distance: 47.5
click at [161, 338] on div "Customer Email [PERSON_NAME] <[PERSON_NAME][EMAIL_ADDRESS][DOMAIN_NAME]>" at bounding box center [386, 329] width 463 height 66
click at [285, 343] on input "[PERSON_NAME][EMAIL_ADDRESS][DOMAIN_NAME]>" at bounding box center [383, 339] width 414 height 27
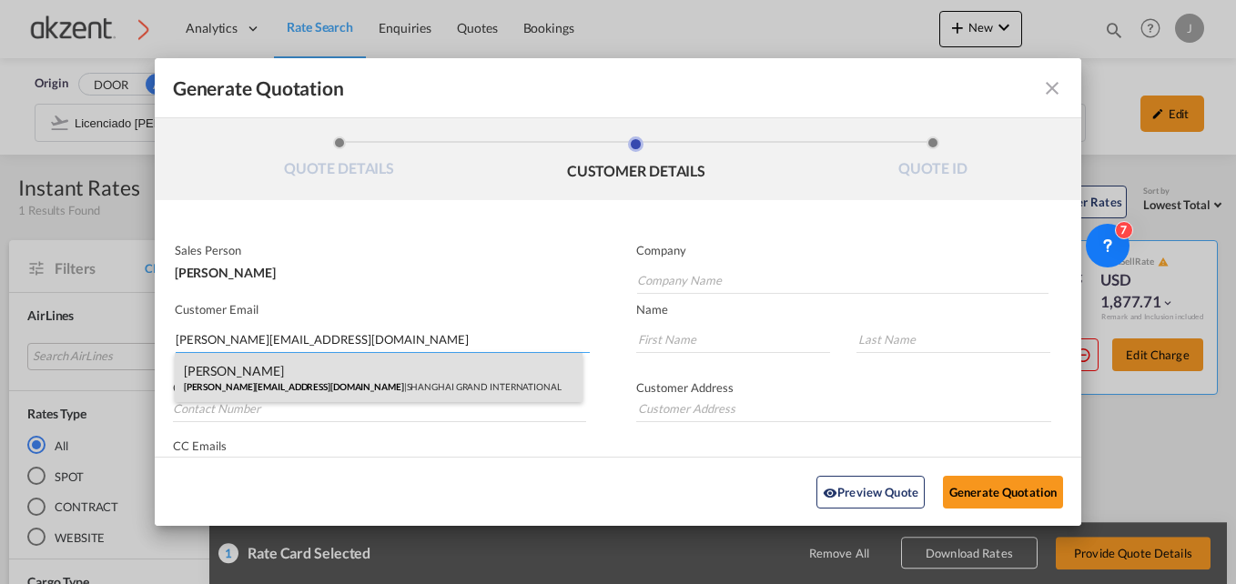
type input "[PERSON_NAME][EMAIL_ADDRESS][DOMAIN_NAME]"
click at [333, 381] on div "[PERSON_NAME] Li [EMAIL_ADDRESS][DOMAIN_NAME] | SHANGHAI GRAND INTERNATIONAL" at bounding box center [379, 377] width 409 height 49
type input "SHANGHAI GRAND INTERNATIONAL"
type input "[PERSON_NAME]"
type input "Li"
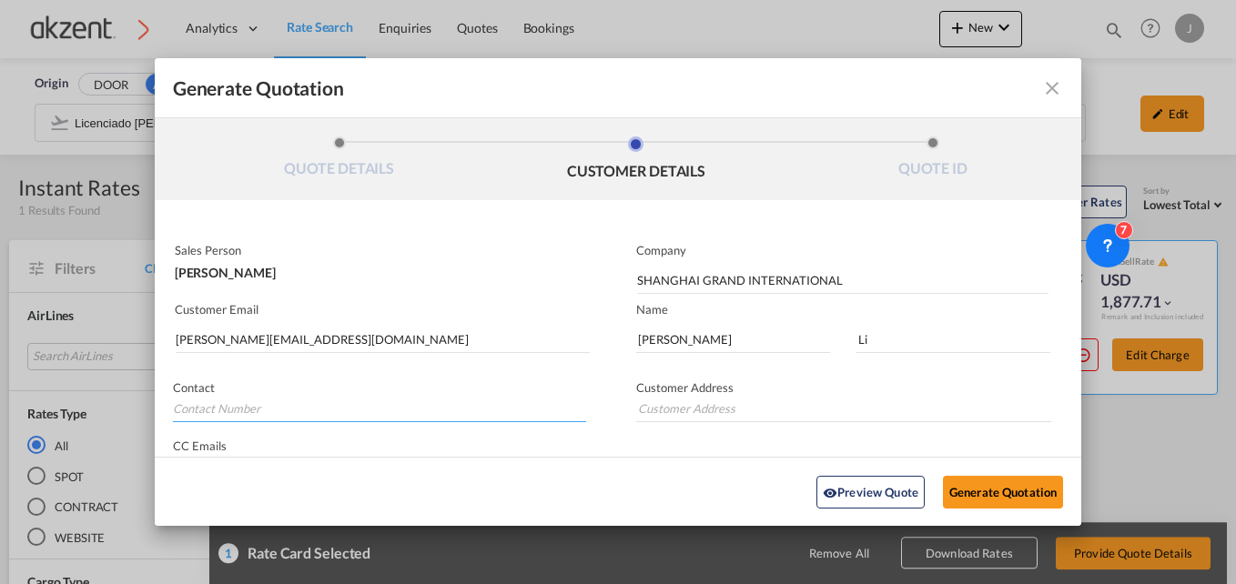
click at [195, 421] on input "Generate QuotationQUOTE ..." at bounding box center [379, 408] width 413 height 27
paste input "#[PHONE_NUMBER]"
click at [186, 407] on input "#[PHONE_NUMBER]" at bounding box center [379, 408] width 413 height 27
type input "8613761982979"
click at [697, 408] on input "Generate QuotationQUOTE ..." at bounding box center [843, 408] width 415 height 27
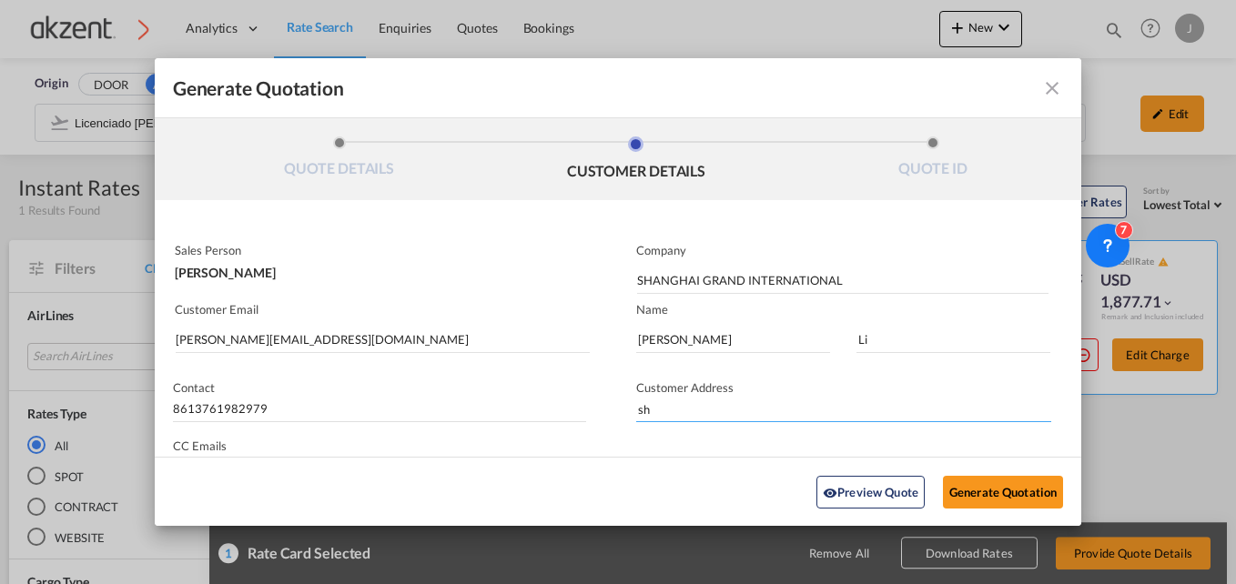
type input "s"
type input "[GEOGRAPHIC_DATA]"
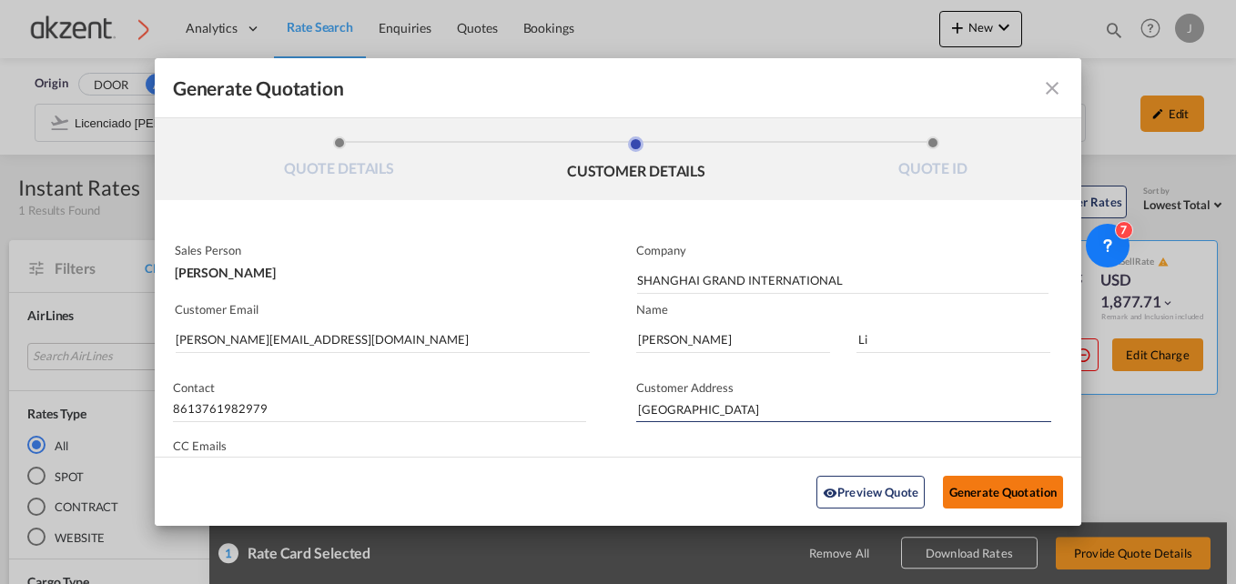
click at [980, 488] on button "Generate Quotation" at bounding box center [1003, 491] width 120 height 33
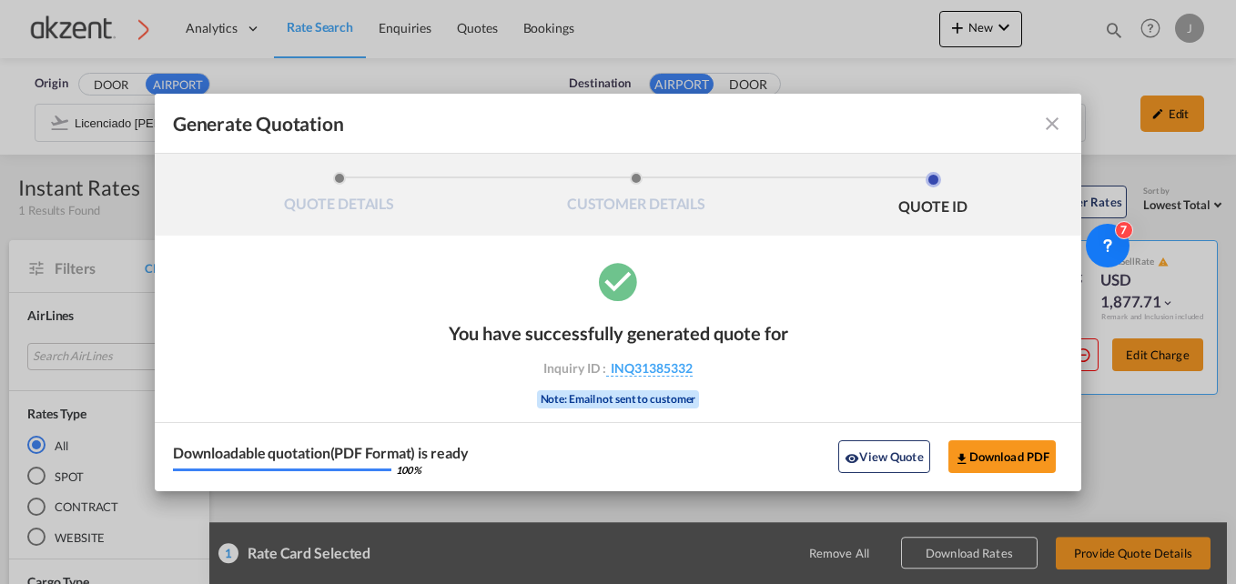
click at [1054, 122] on md-icon "icon-close fg-AAA8AD cursor m-0" at bounding box center [1052, 124] width 22 height 22
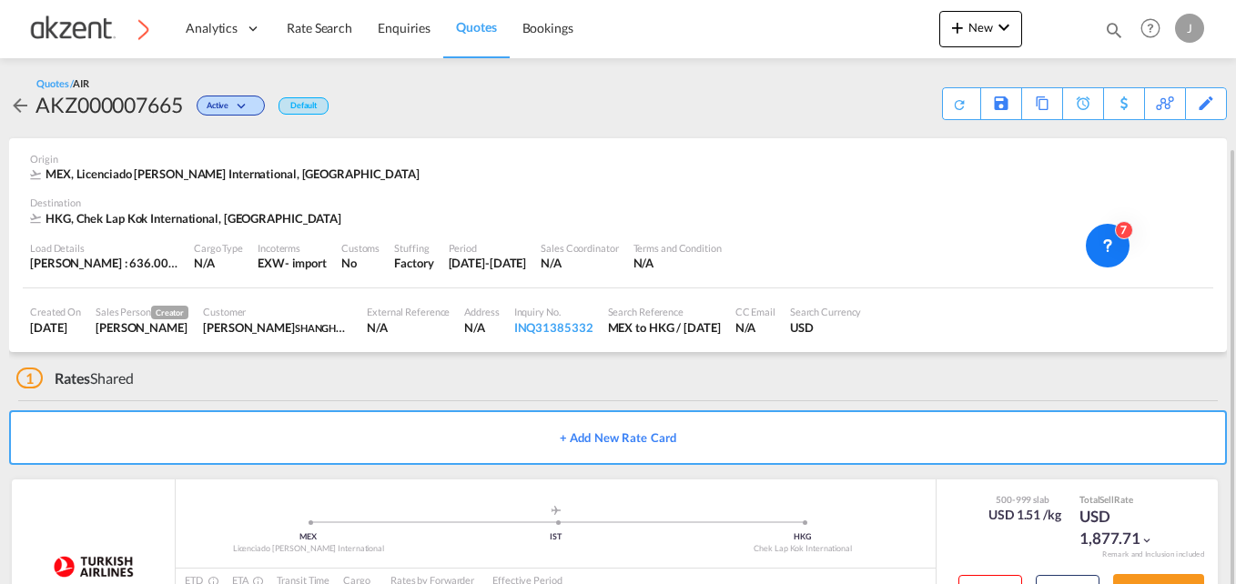
scroll to position [78, 0]
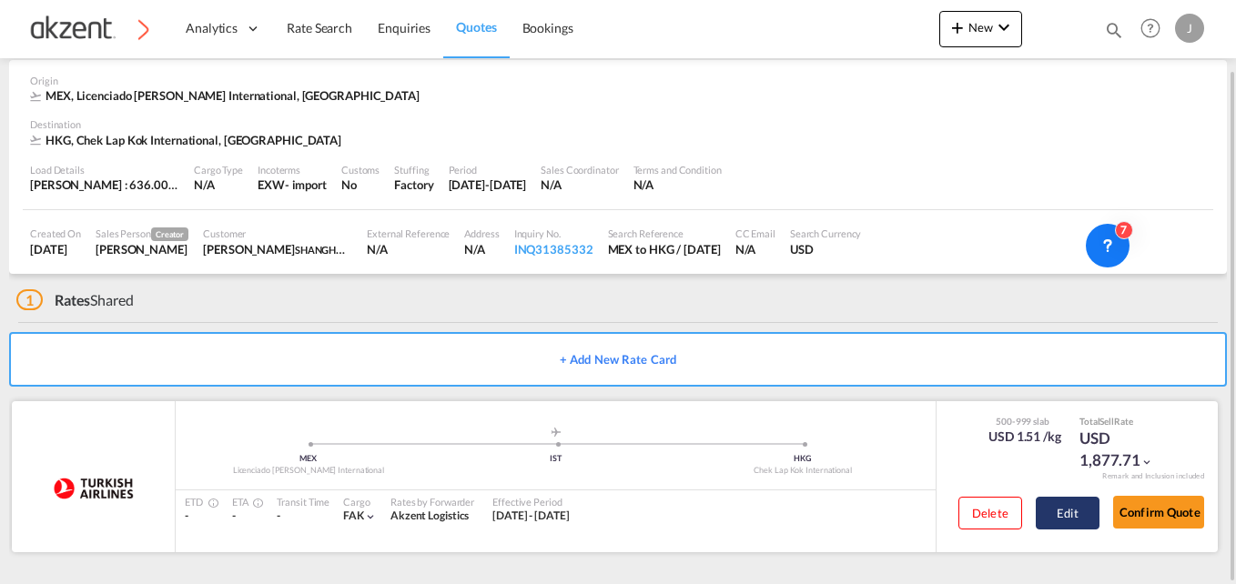
click at [1070, 511] on button "Edit" at bounding box center [1067, 513] width 64 height 33
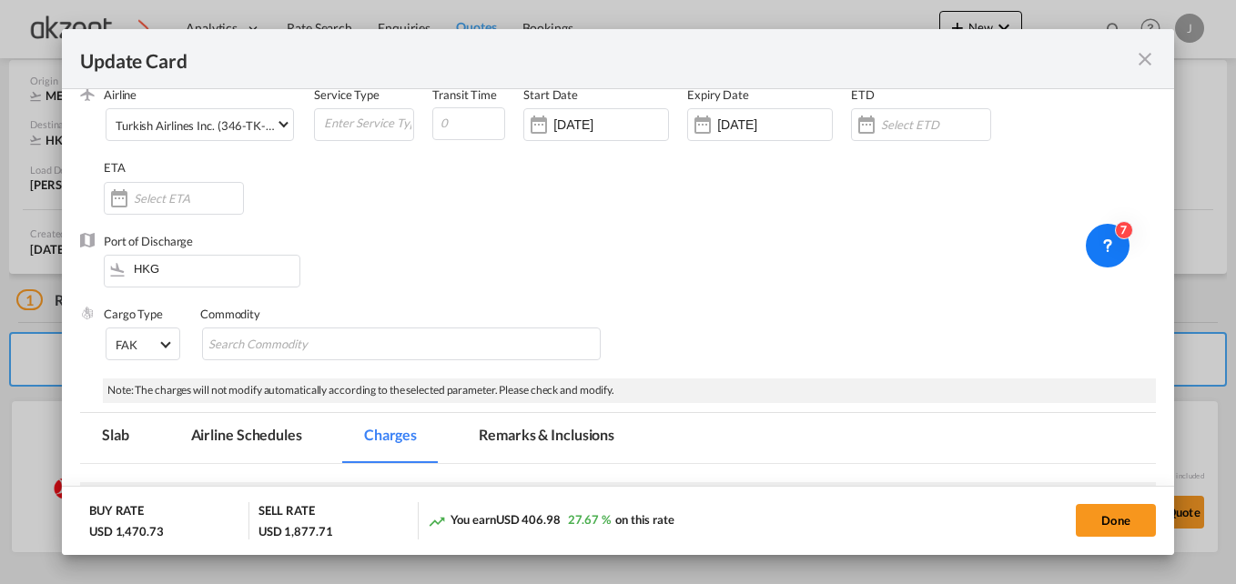
scroll to position [182, 0]
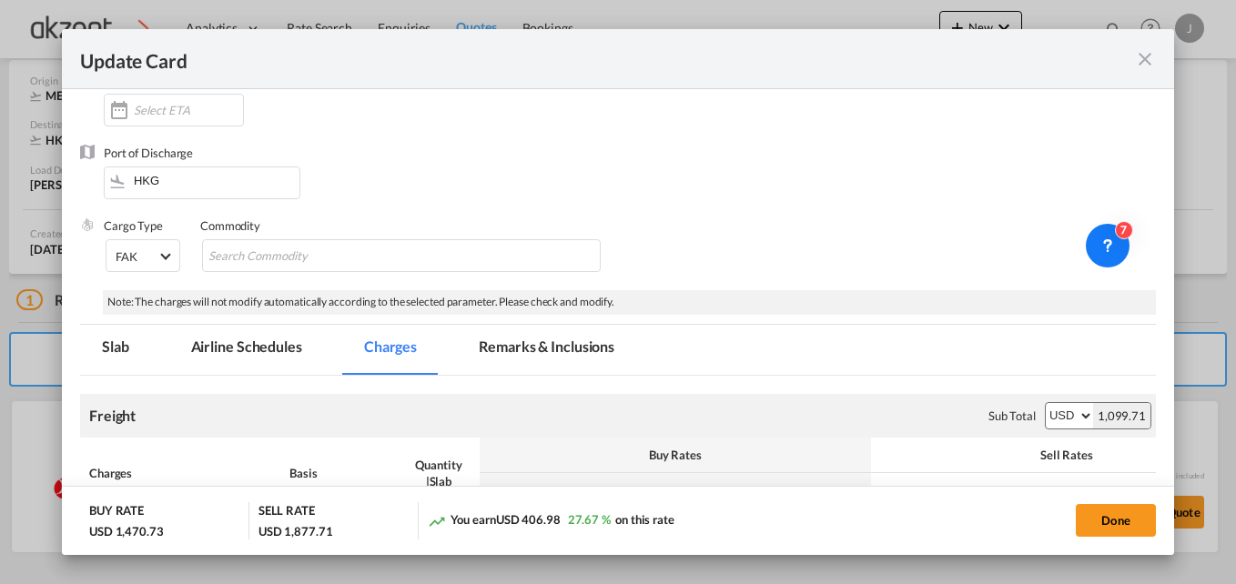
click at [508, 348] on md-tab-item "Remarks & Inclusions" at bounding box center [546, 350] width 179 height 50
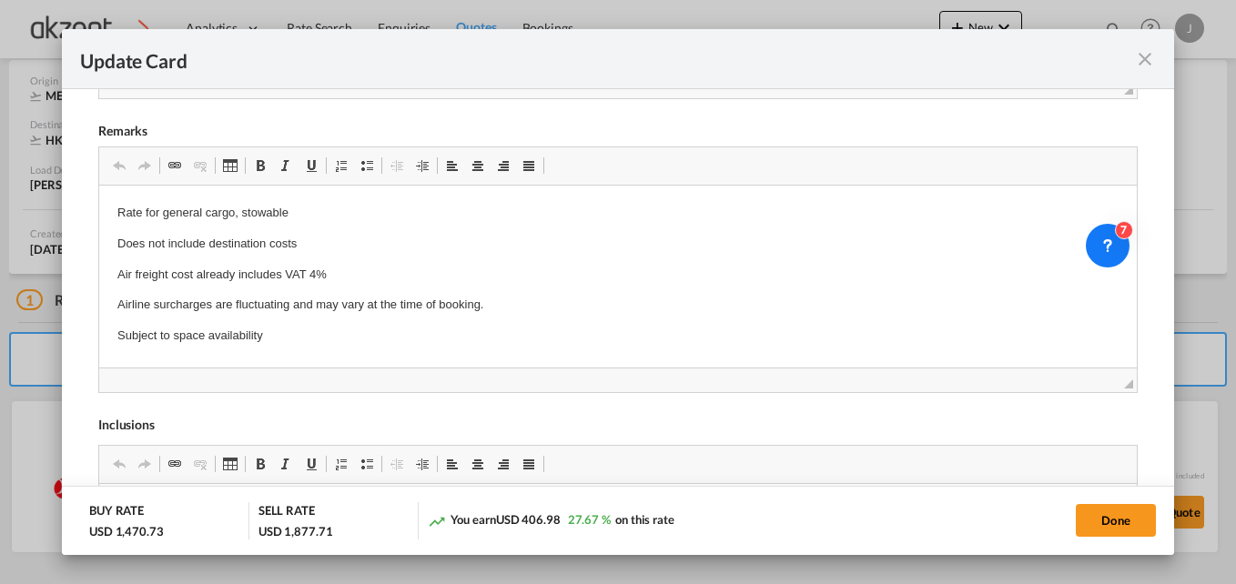
scroll to position [798, 0]
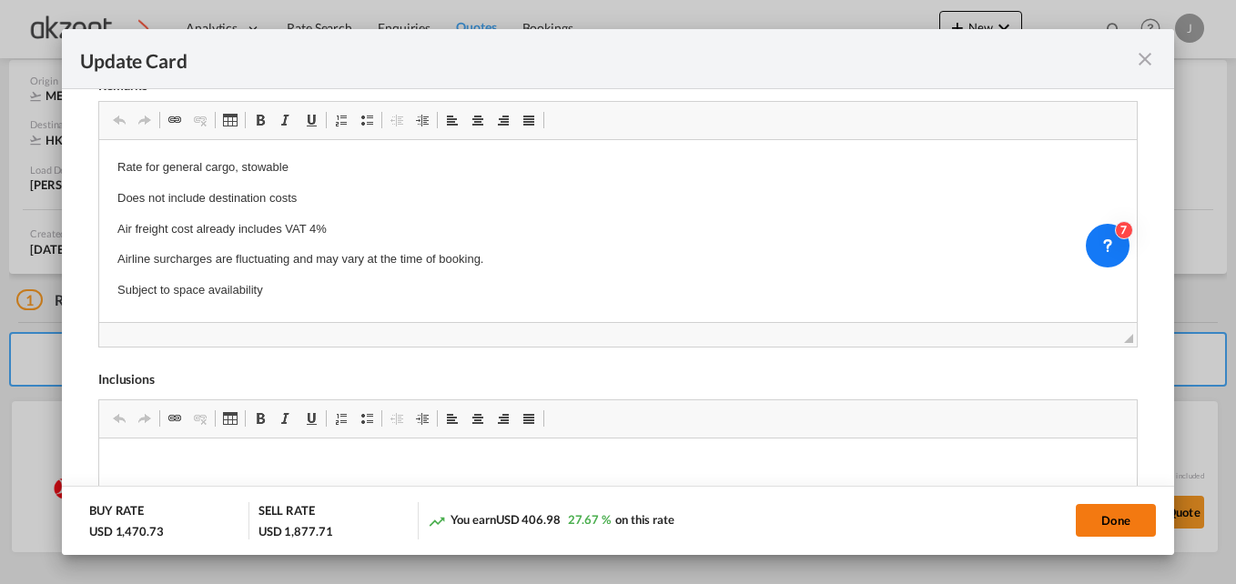
click at [1120, 515] on button "Done" at bounding box center [1115, 520] width 80 height 33
type input "[DATE]"
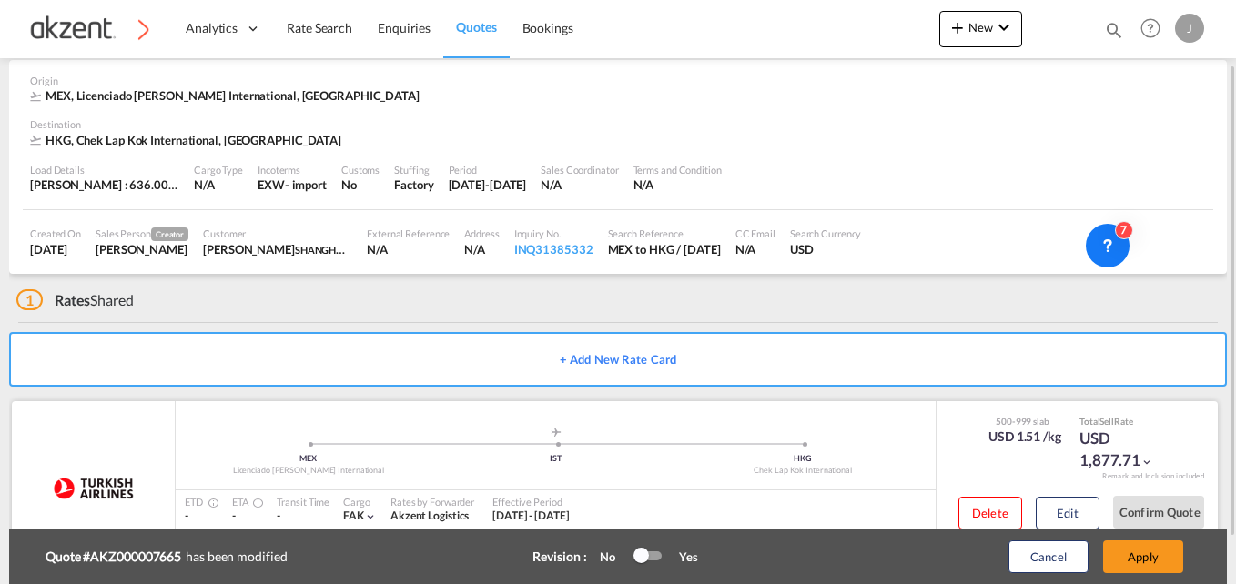
scroll to position [135, 0]
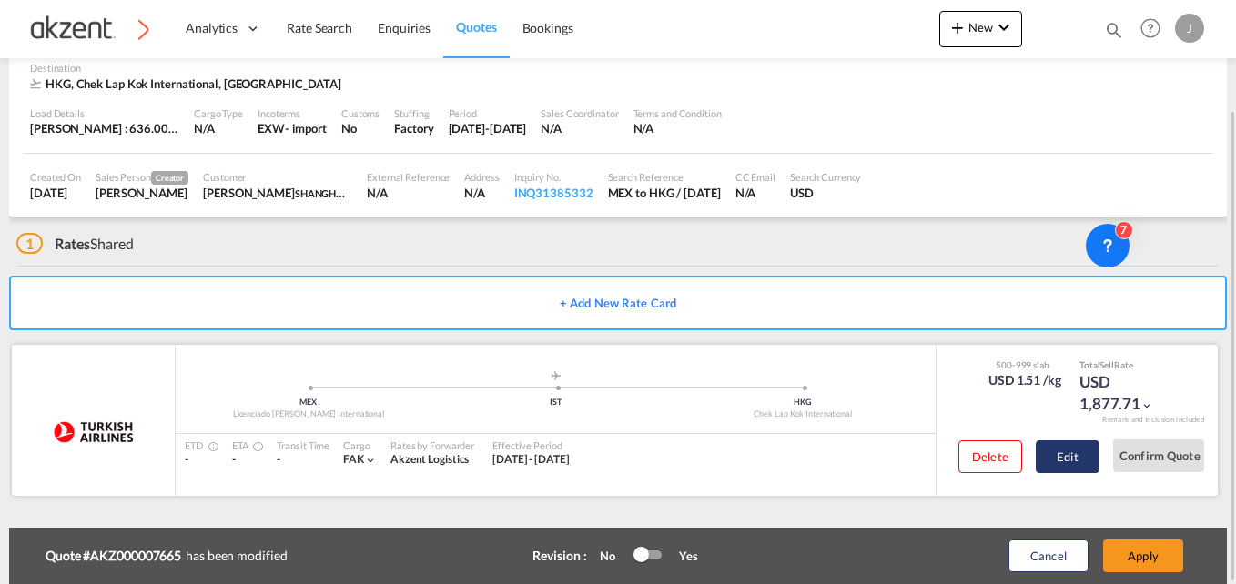
click at [1091, 460] on button "Edit" at bounding box center [1067, 456] width 64 height 33
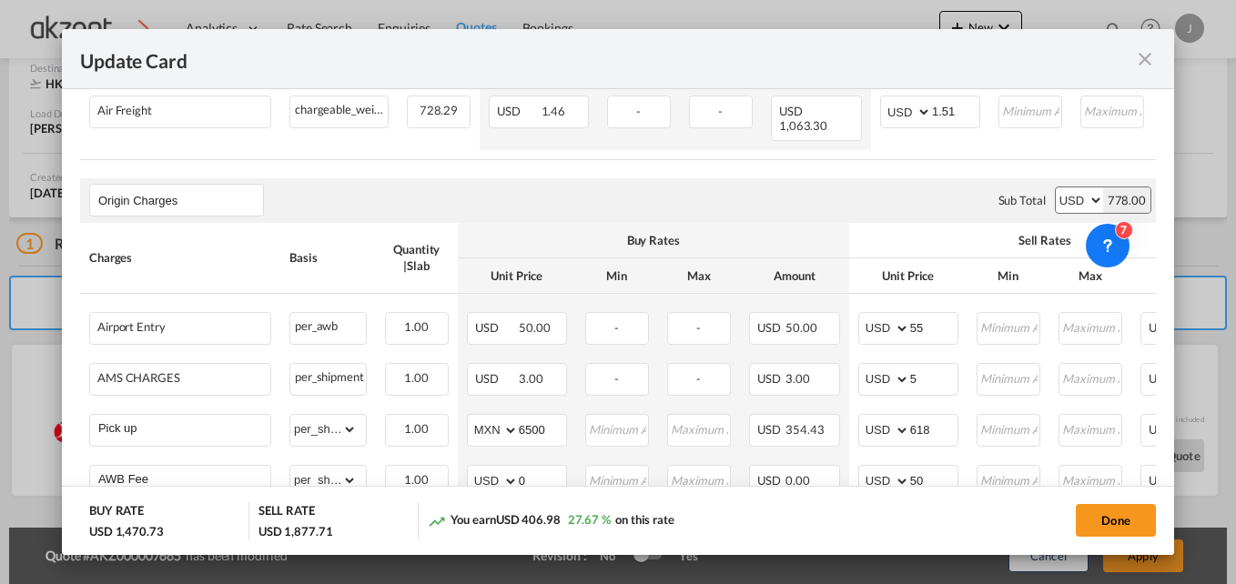
scroll to position [522, 0]
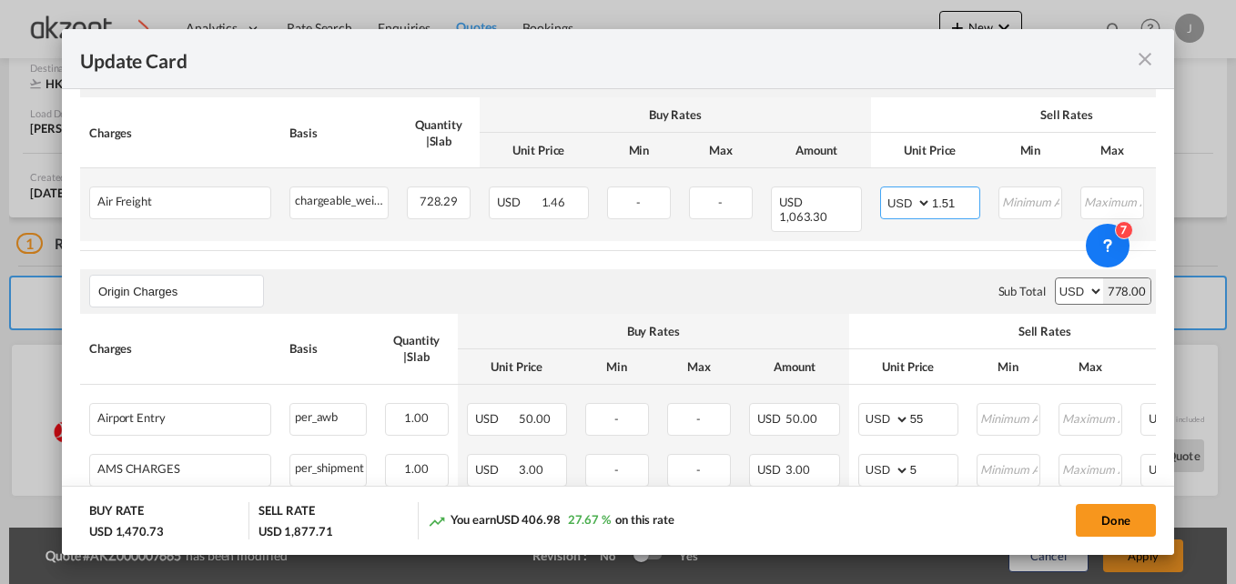
click at [954, 199] on input "1.51" at bounding box center [955, 200] width 47 height 27
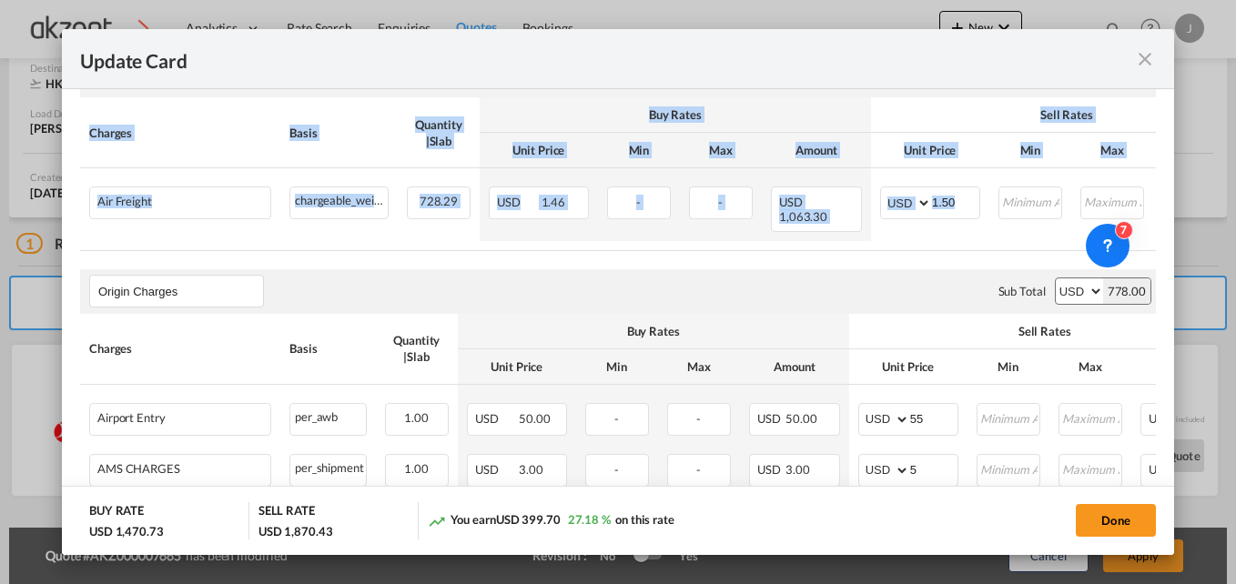
drag, startPoint x: 906, startPoint y: 235, endPoint x: 997, endPoint y: 240, distance: 91.1
click at [997, 240] on div "Charges Basis Quantity | Slab Buy Rates Sell Rates Comments Action Unit Price M…" at bounding box center [617, 174] width 1075 height 154
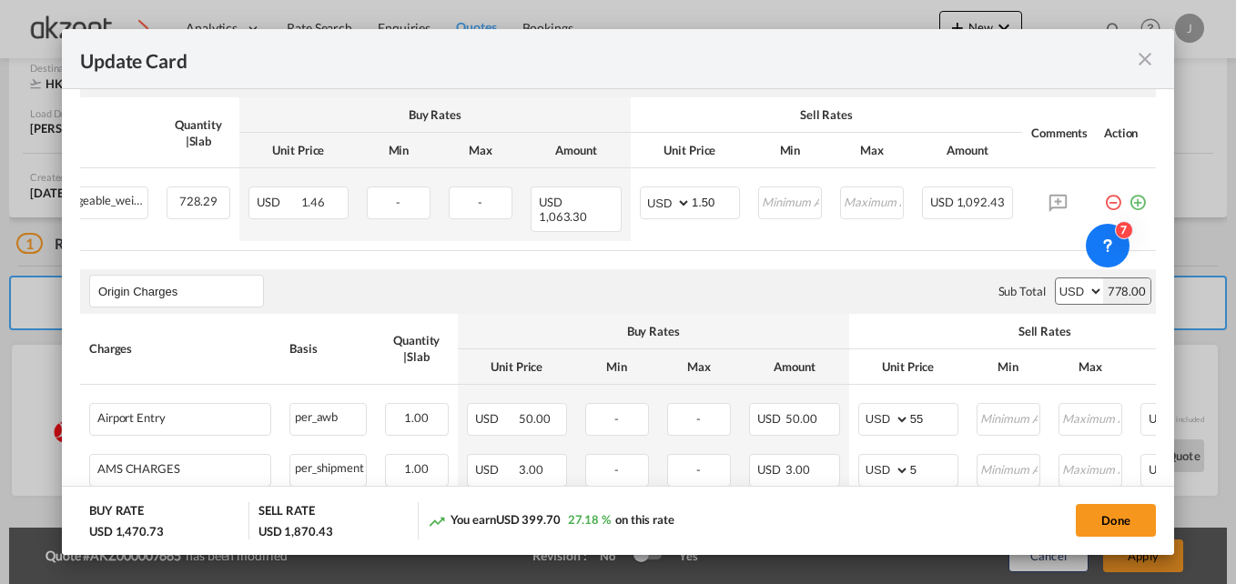
click at [795, 257] on air-lcl-rate-modification "Freight Please enter leg name Leg Name Already Exists Sub Total AED AFN ALL AMD…" at bounding box center [617, 372] width 1075 height 674
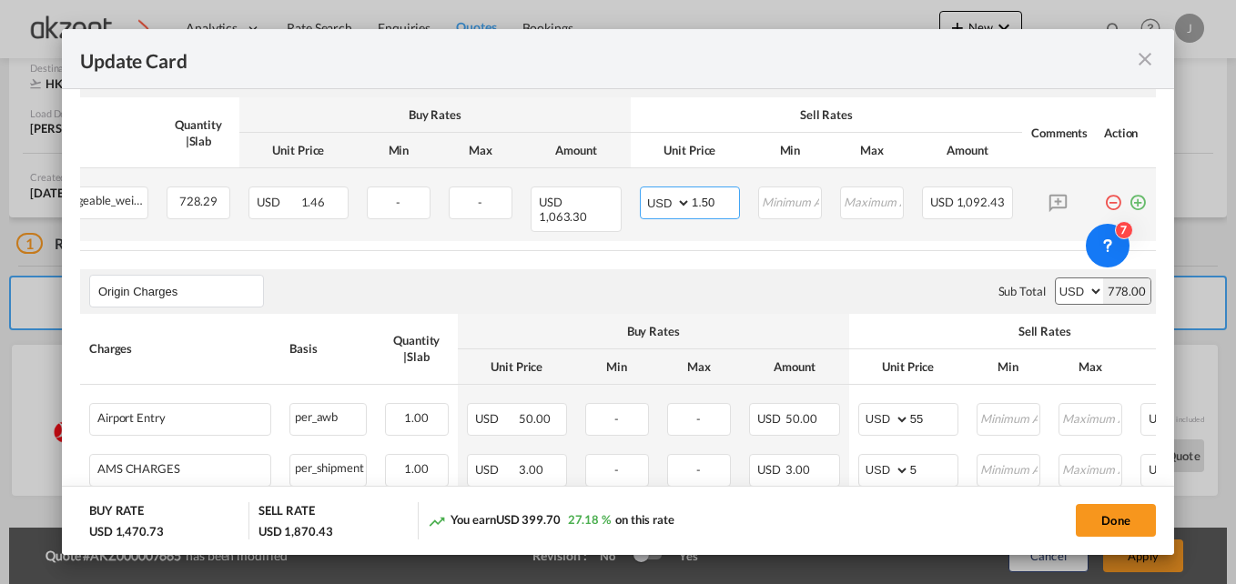
click at [718, 204] on input "1.50" at bounding box center [714, 200] width 47 height 27
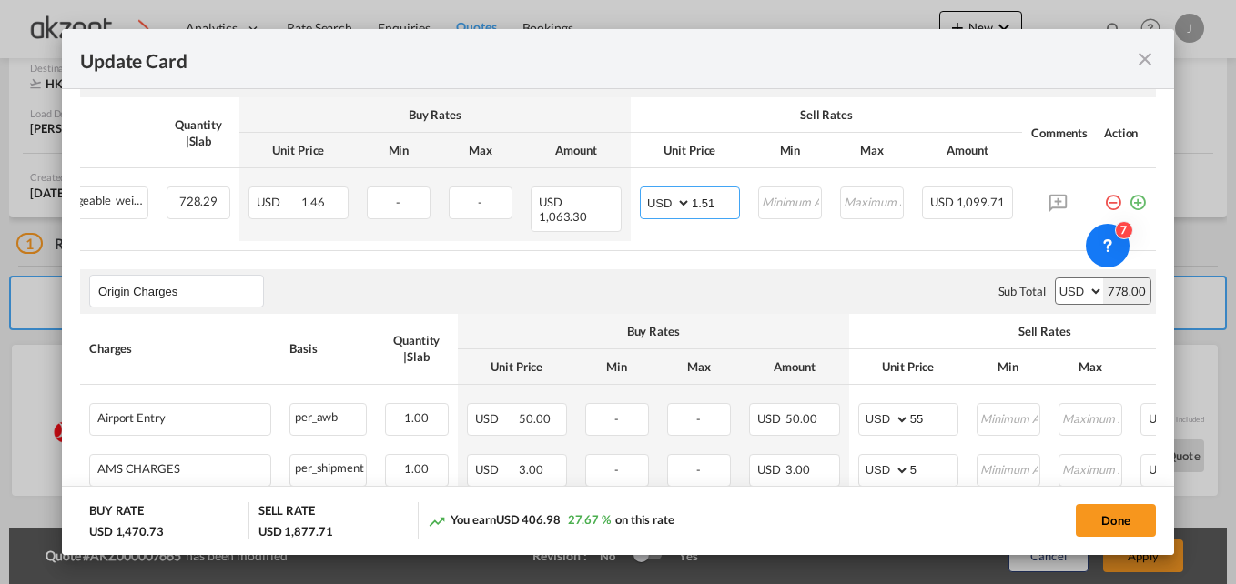
type input "1.51"
click at [589, 255] on air-lcl-rate-modification "Freight Please enter leg name Leg Name Already Exists Sub Total AED AFN ALL AMD…" at bounding box center [617, 372] width 1075 height 674
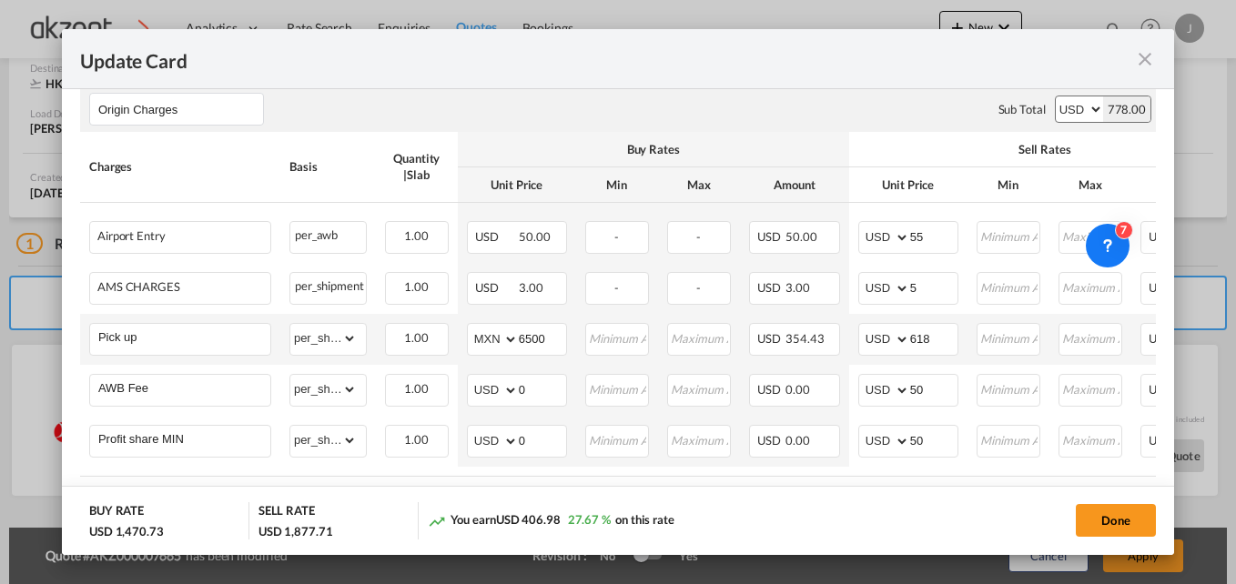
scroll to position [795, 0]
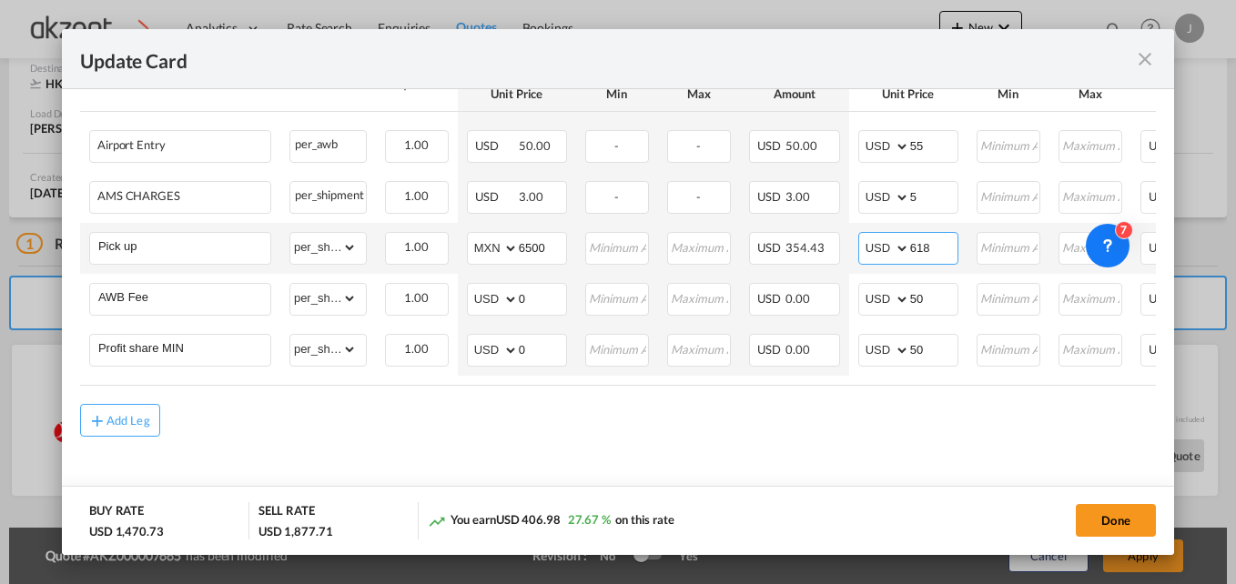
click at [938, 238] on input "618" at bounding box center [933, 246] width 47 height 27
type input "615"
click at [1103, 516] on button "Done" at bounding box center [1115, 520] width 80 height 33
type input "[DATE]"
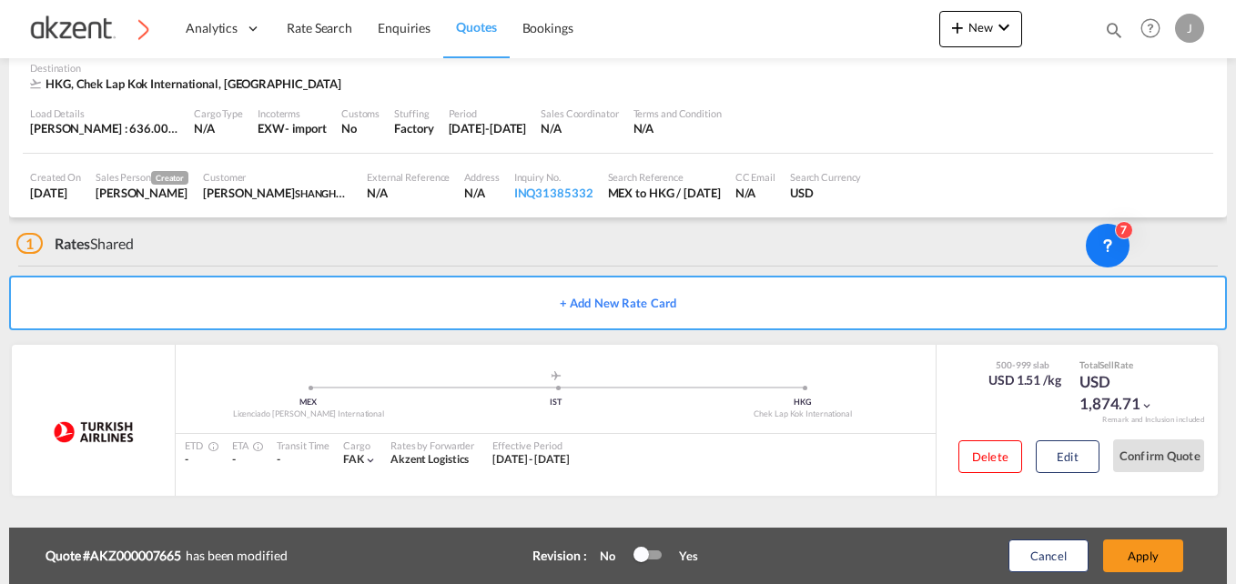
click at [1129, 549] on button "Apply" at bounding box center [1143, 556] width 80 height 33
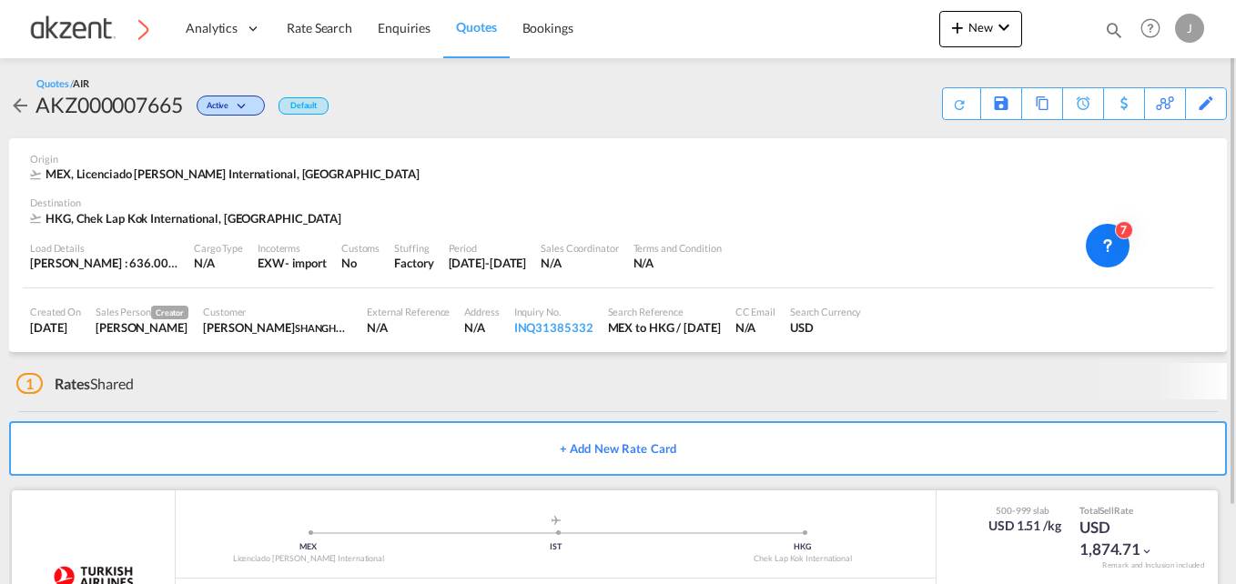
scroll to position [78, 0]
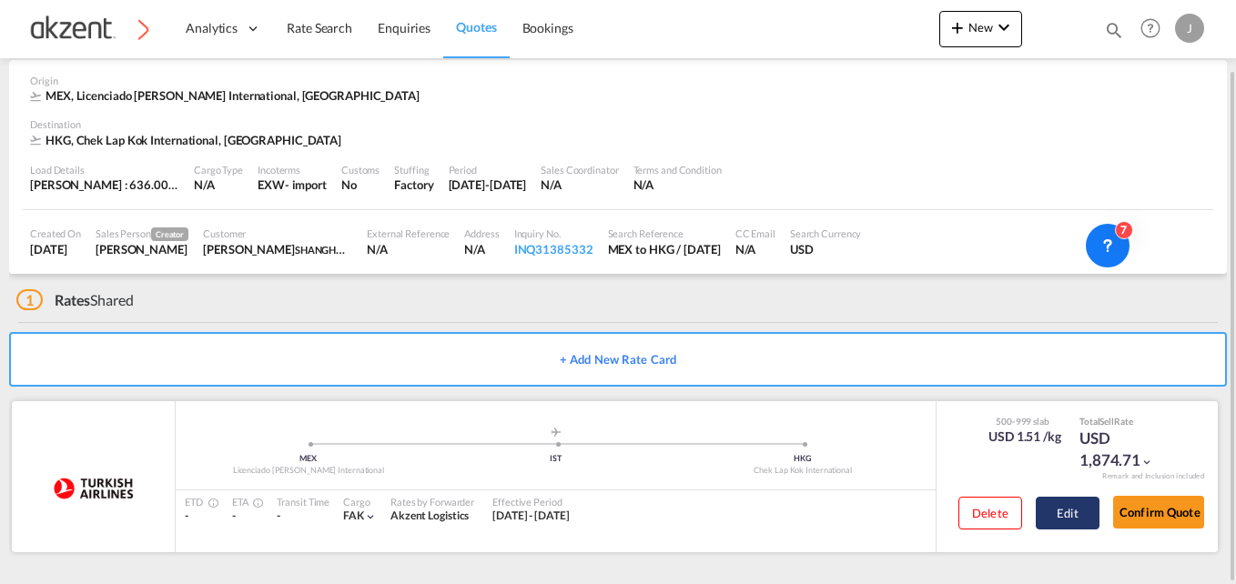
click at [1085, 503] on button "Edit" at bounding box center [1067, 513] width 64 height 33
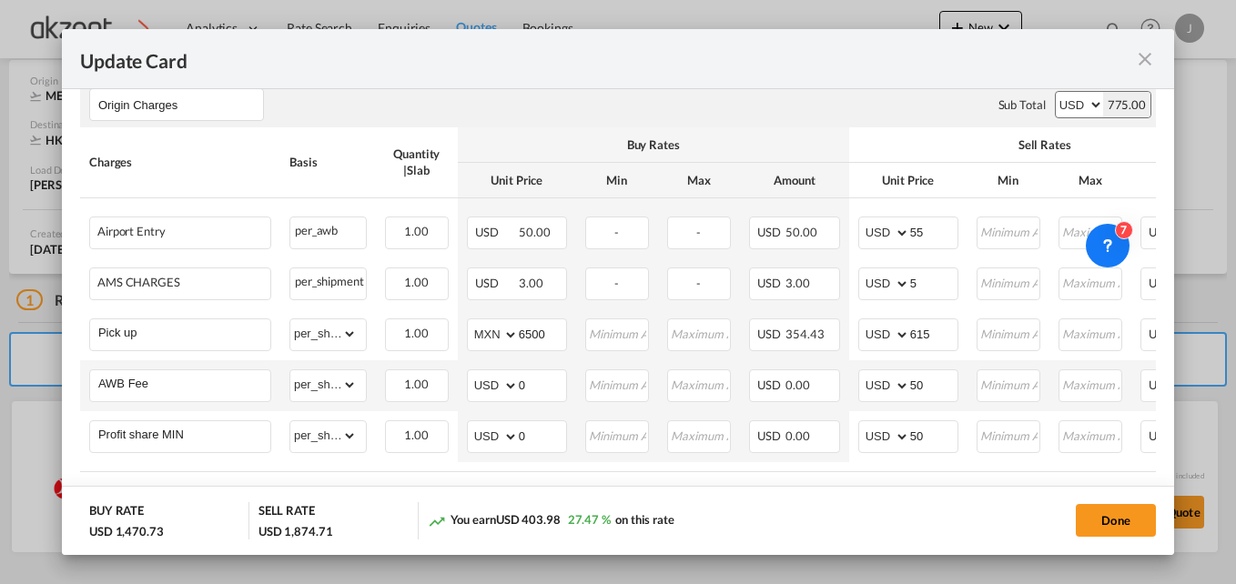
scroll to position [728, 0]
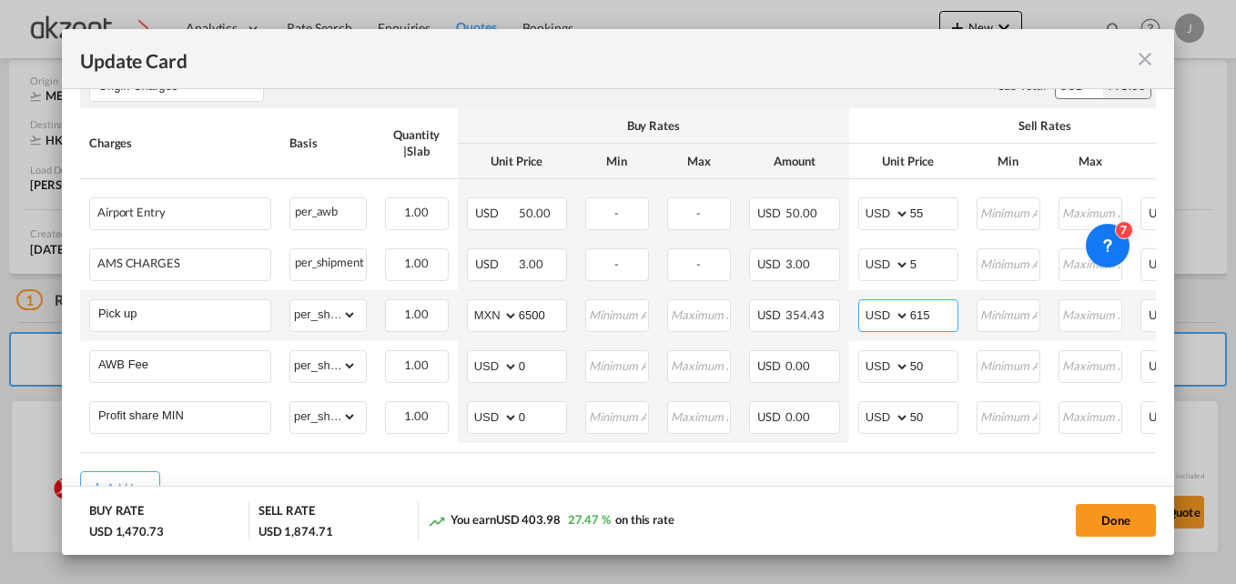
click at [937, 308] on input "615" at bounding box center [933, 313] width 47 height 27
type input "612"
click at [1110, 514] on button "Done" at bounding box center [1115, 520] width 80 height 33
type input "[DATE]"
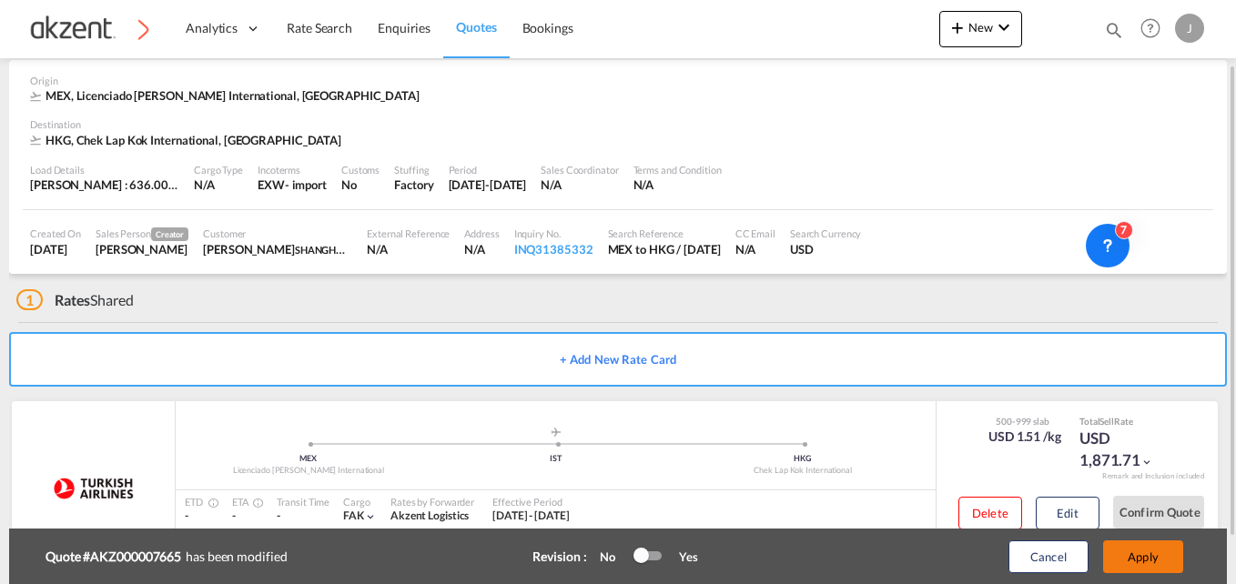
click at [1131, 554] on button "Apply" at bounding box center [1143, 556] width 80 height 33
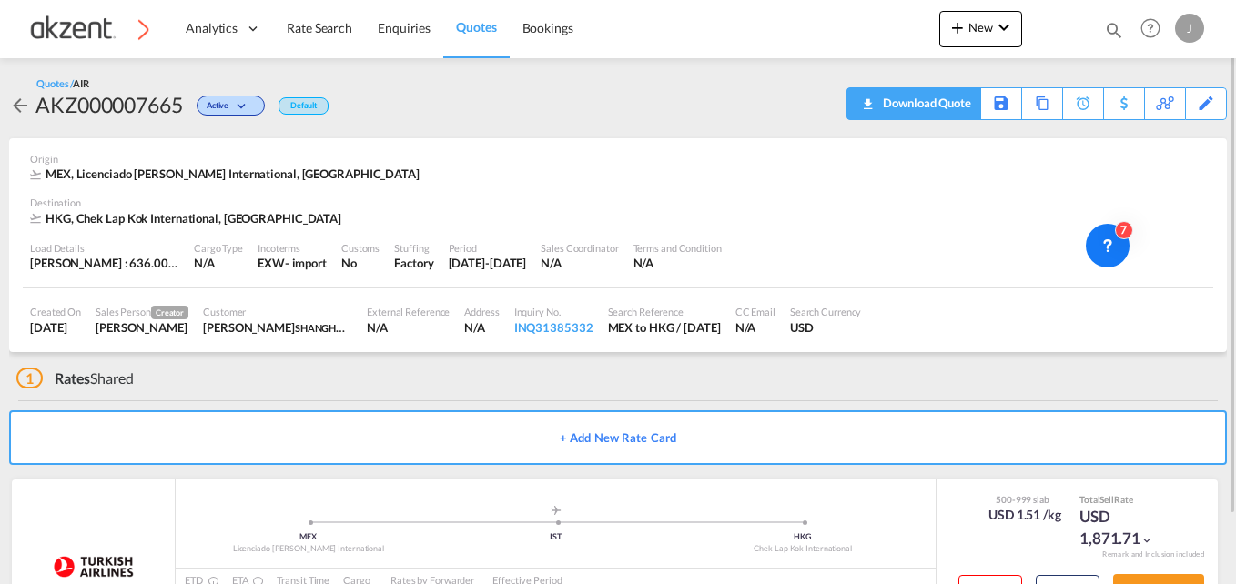
click at [954, 97] on div "Download Quote" at bounding box center [924, 102] width 93 height 29
